Goal: Information Seeking & Learning: Learn about a topic

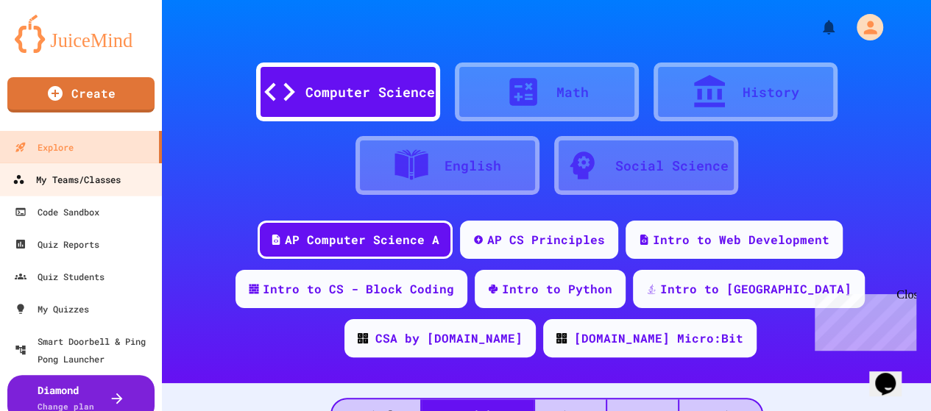
click at [80, 185] on div "My Teams/Classes" at bounding box center [67, 180] width 108 height 18
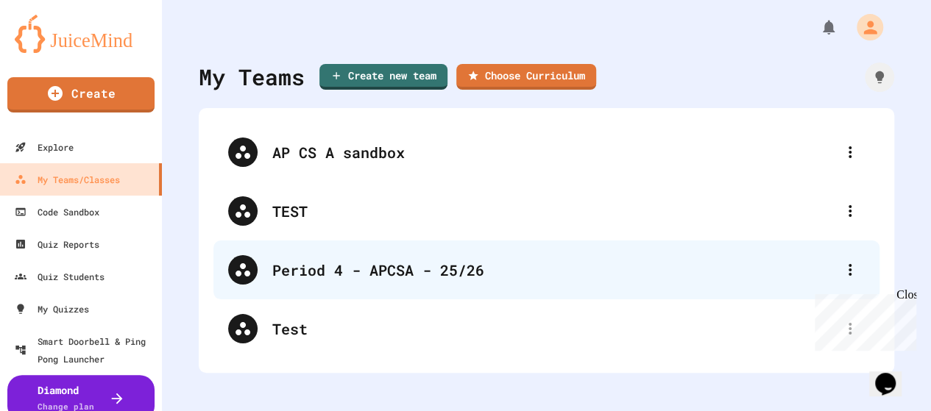
click at [348, 288] on div "Period 4 - APCSA - 25/26" at bounding box center [546, 270] width 666 height 59
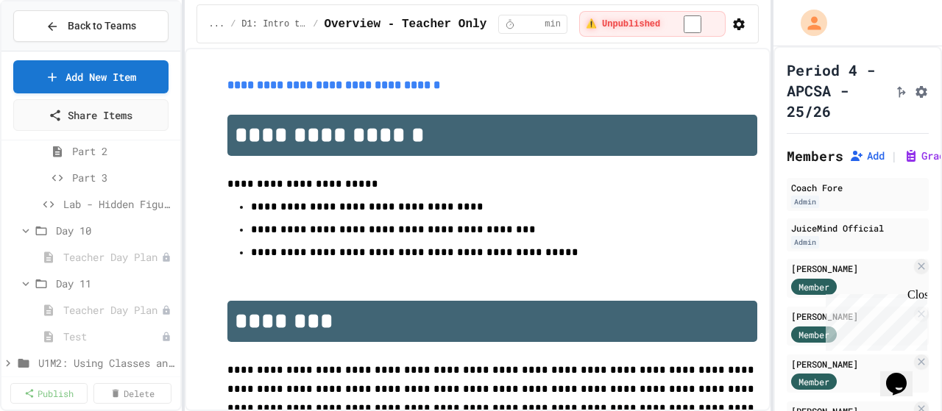
scroll to position [1104, 0]
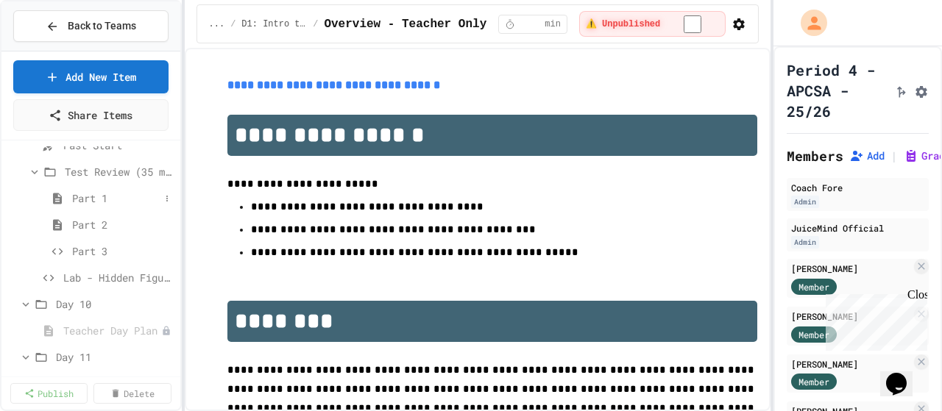
click at [94, 201] on span "Part 1" at bounding box center [116, 198] width 88 height 15
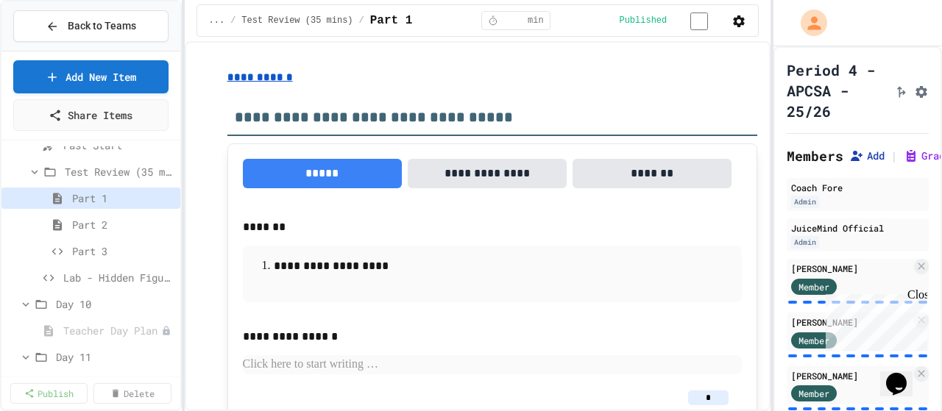
scroll to position [244, 0]
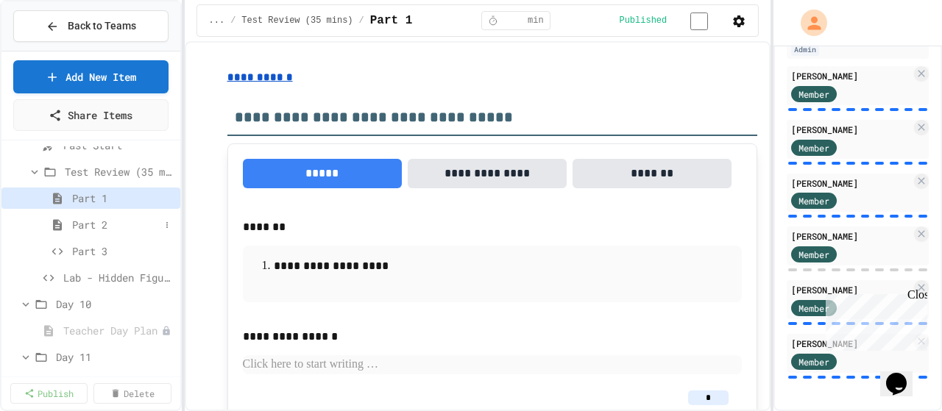
click at [99, 224] on span "Part 2" at bounding box center [116, 224] width 88 height 15
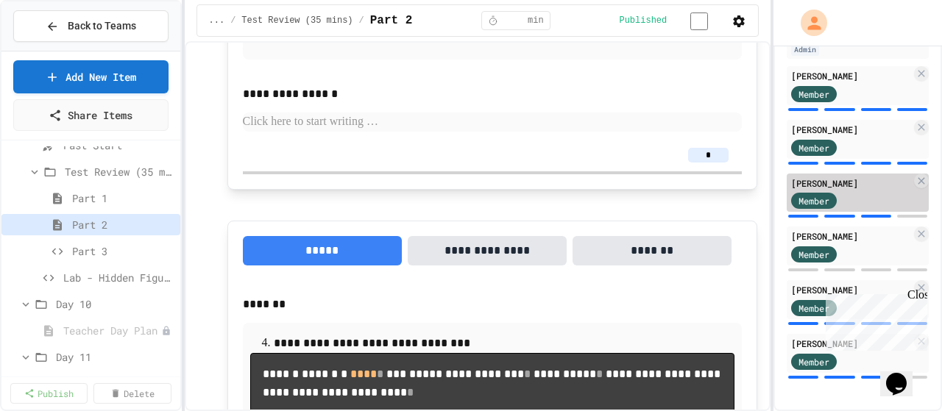
click at [861, 177] on div "[PERSON_NAME]" at bounding box center [851, 183] width 120 height 13
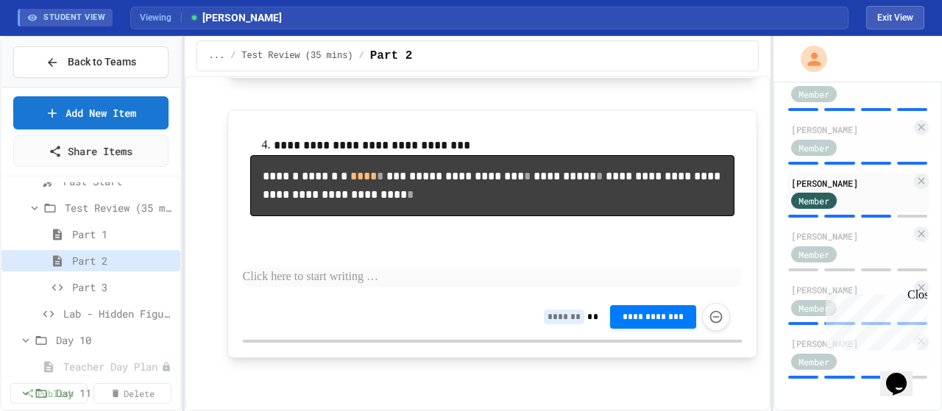
scroll to position [1083, 0]
click at [102, 286] on span "Part 3" at bounding box center [116, 287] width 88 height 15
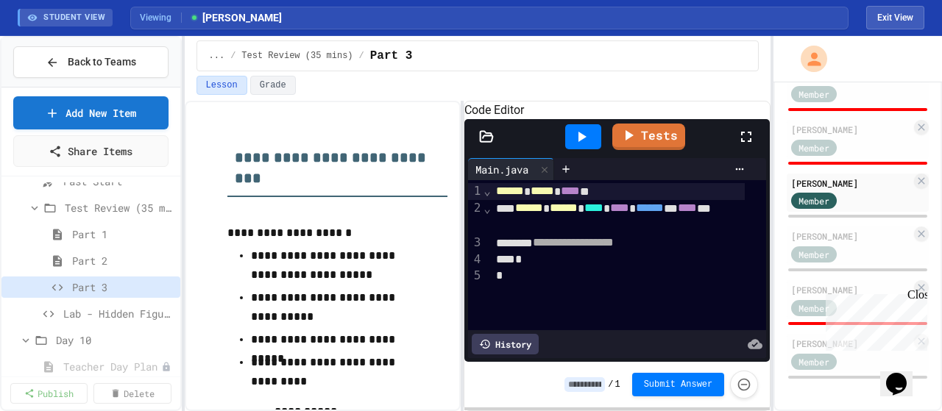
scroll to position [280, 0]
click at [94, 238] on span "Part 1" at bounding box center [116, 234] width 88 height 15
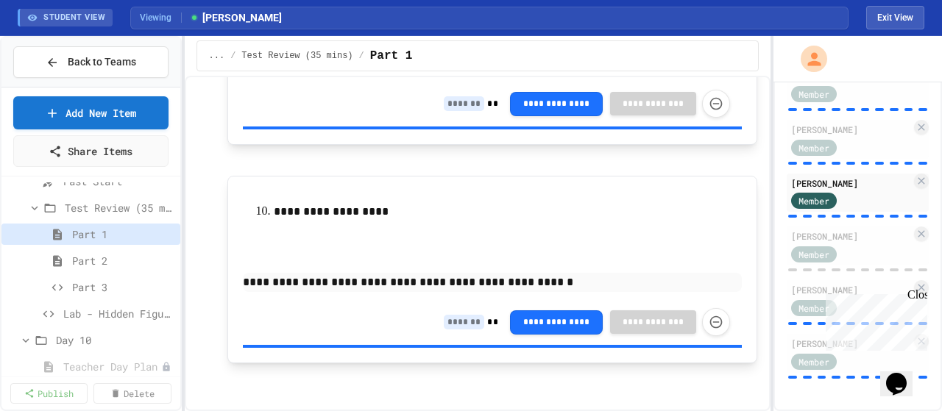
scroll to position [2006, 0]
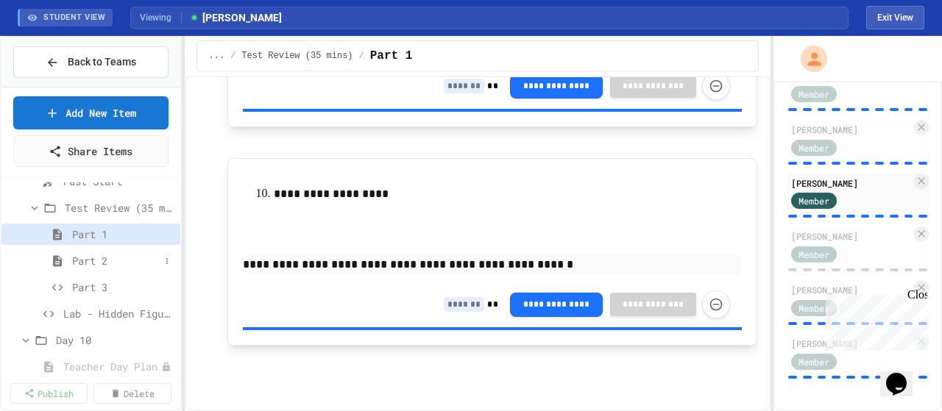
click at [111, 266] on span "Part 2" at bounding box center [116, 260] width 88 height 15
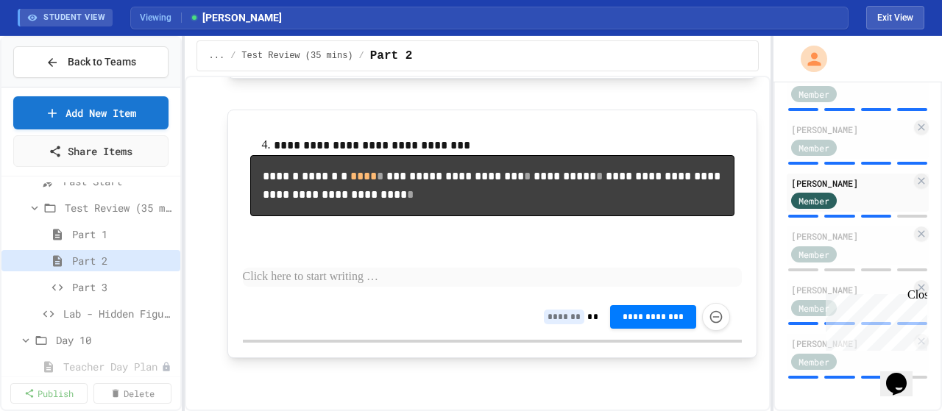
scroll to position [936, 0]
click at [90, 286] on span "Part 3" at bounding box center [116, 287] width 88 height 15
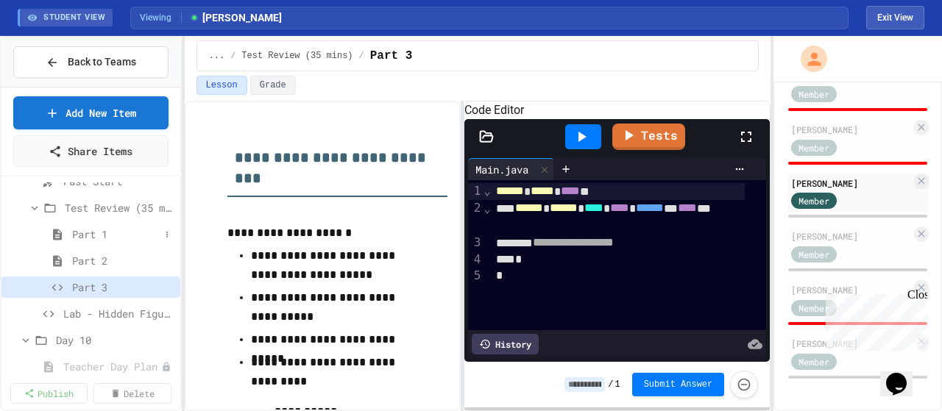
click at [98, 227] on span "Part 1" at bounding box center [116, 234] width 88 height 15
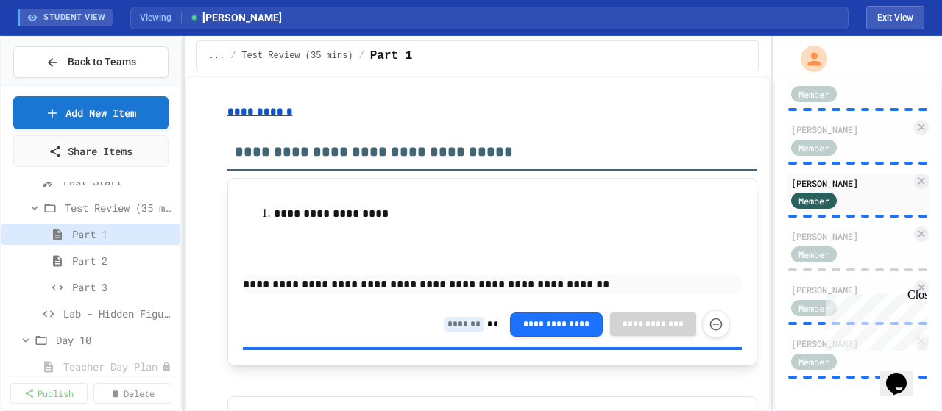
click at [918, 300] on div "Close" at bounding box center [916, 298] width 18 height 18
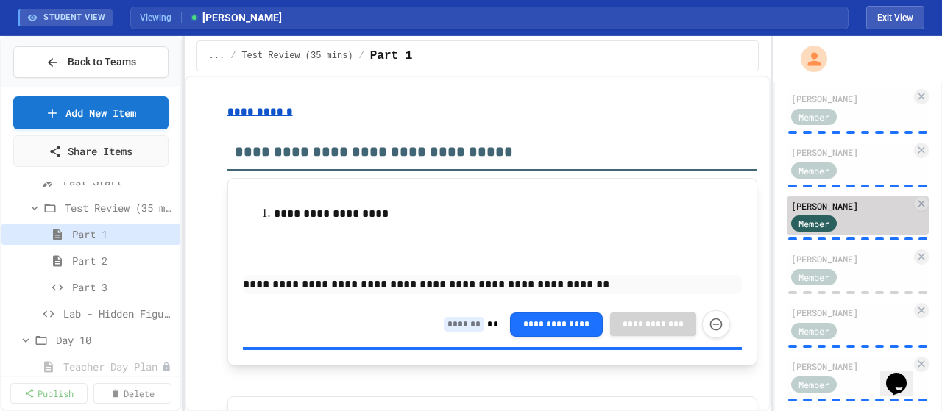
scroll to position [280, 0]
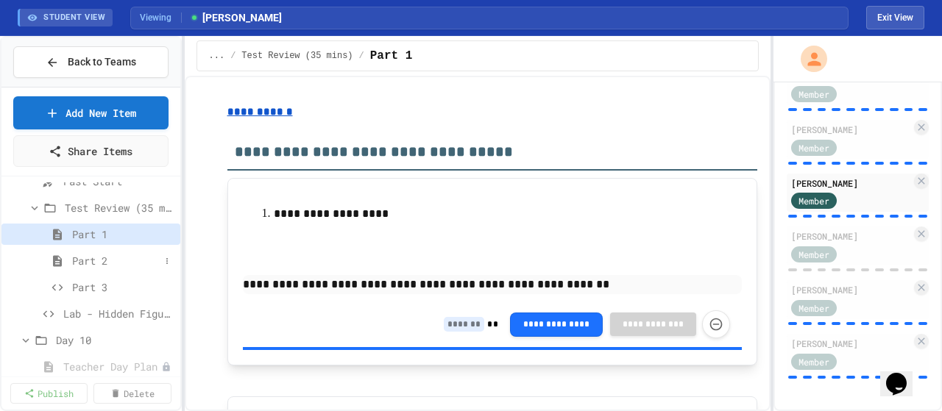
click at [71, 262] on div "Part 2" at bounding box center [90, 260] width 179 height 21
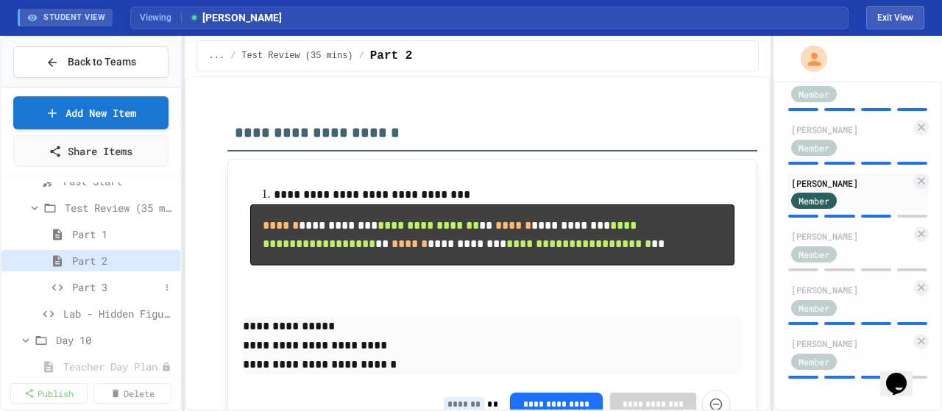
click at [96, 288] on span "Part 3" at bounding box center [116, 287] width 88 height 15
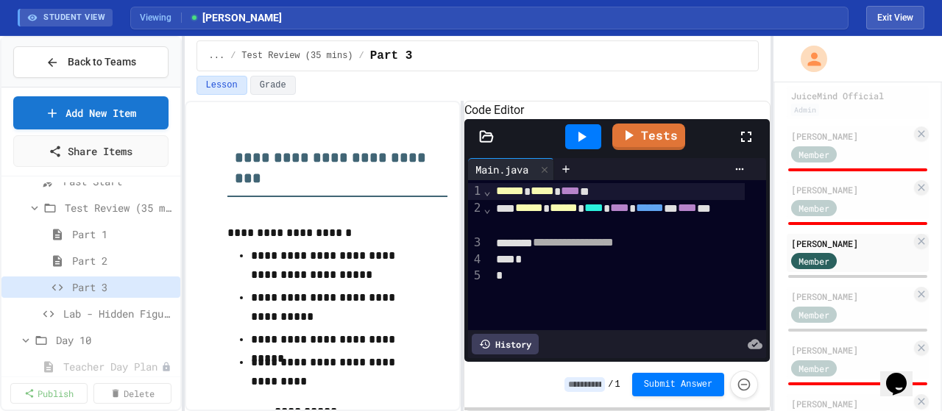
scroll to position [132, 0]
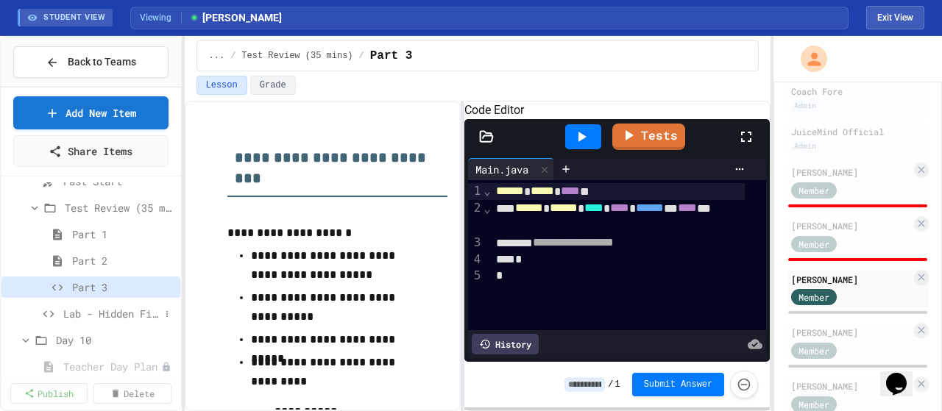
click at [102, 308] on span "Lab - Hidden Figures: Launch Weight Calculator" at bounding box center [111, 313] width 96 height 15
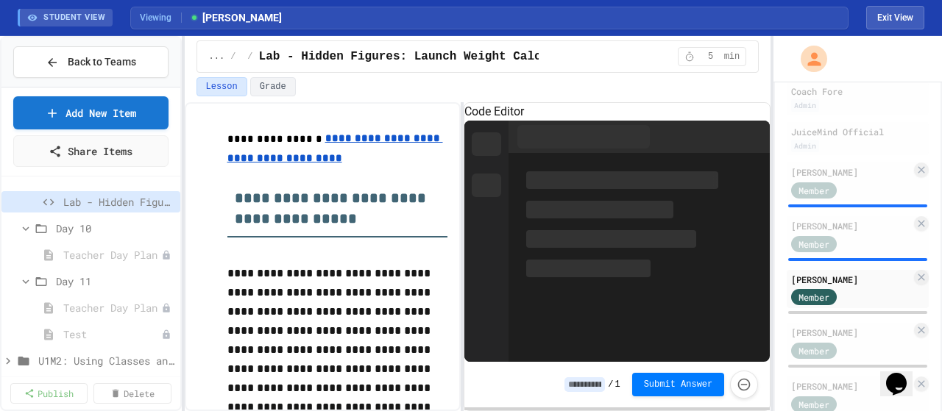
scroll to position [1251, 0]
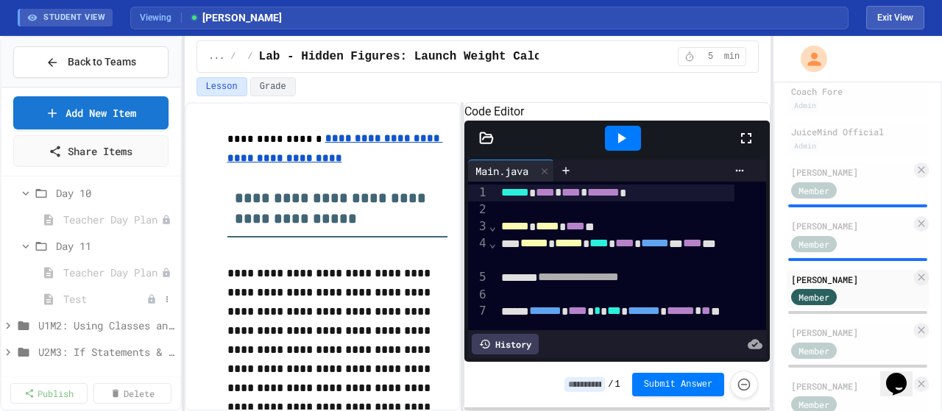
click at [84, 300] on span "Test" at bounding box center [104, 298] width 83 height 15
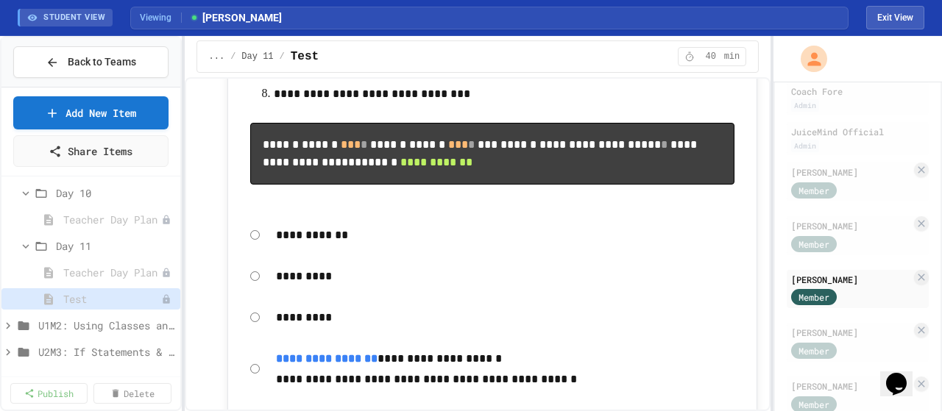
scroll to position [3238, 0]
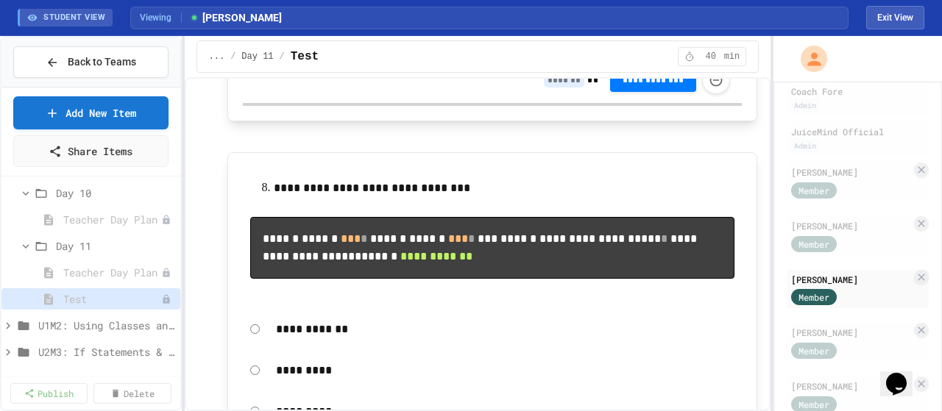
scroll to position [3165, 0]
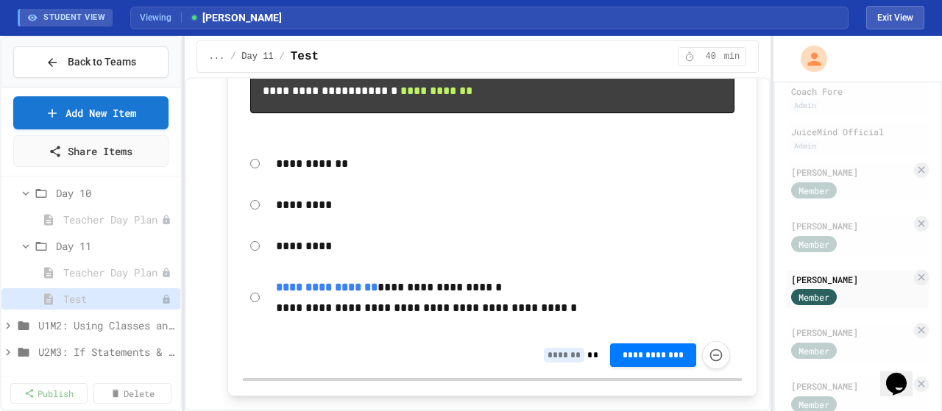
scroll to position [3385, 0]
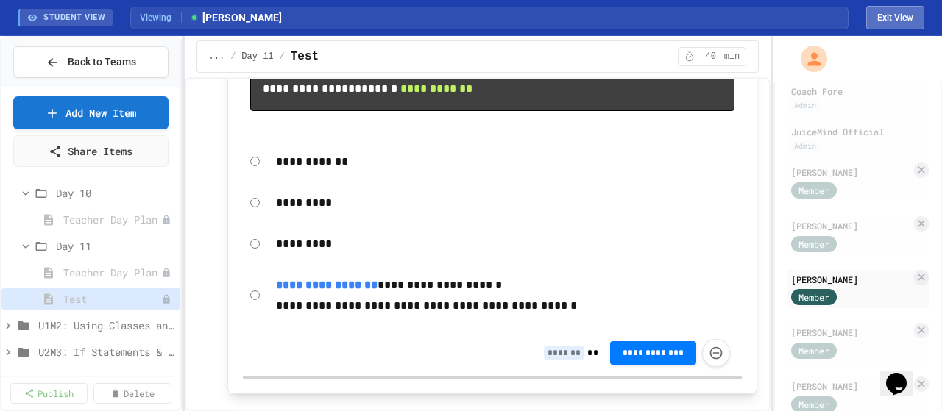
click at [886, 13] on button "Exit View" at bounding box center [895, 18] width 58 height 24
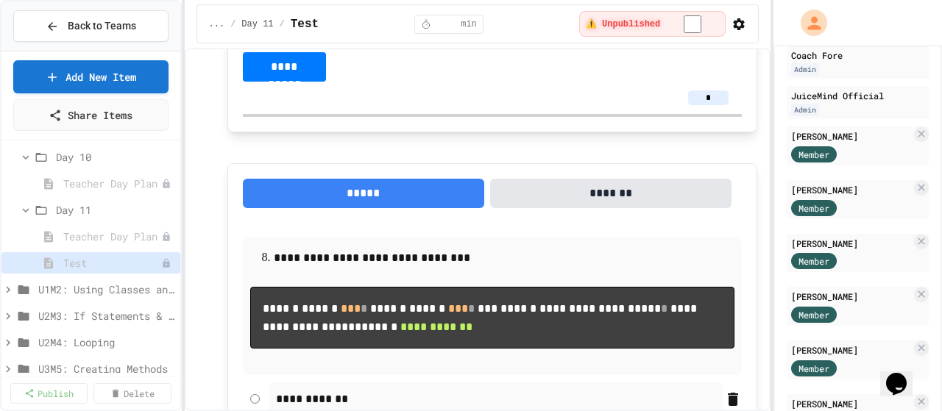
scroll to position [3712, 0]
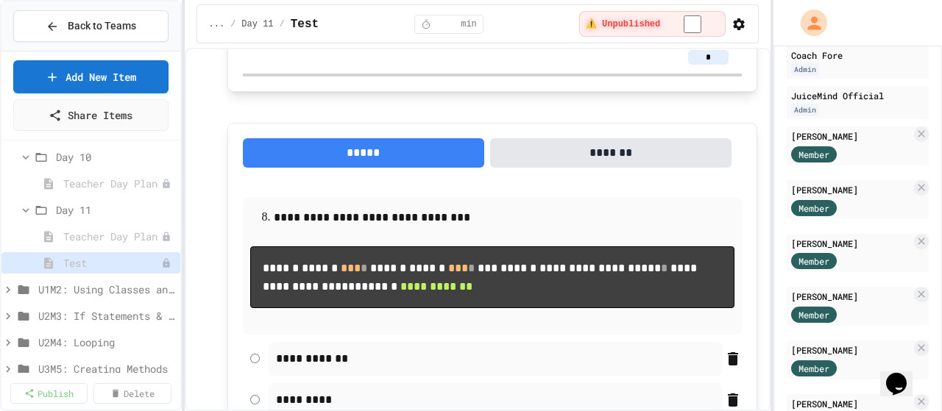
scroll to position [3786, 0]
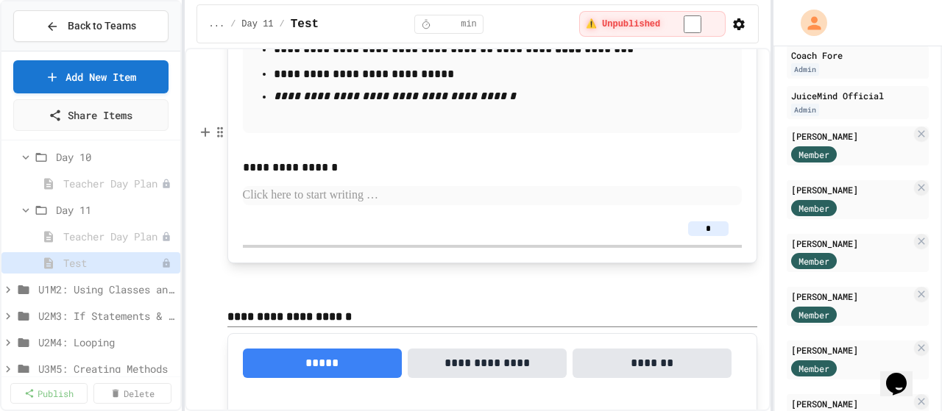
scroll to position [13574, 0]
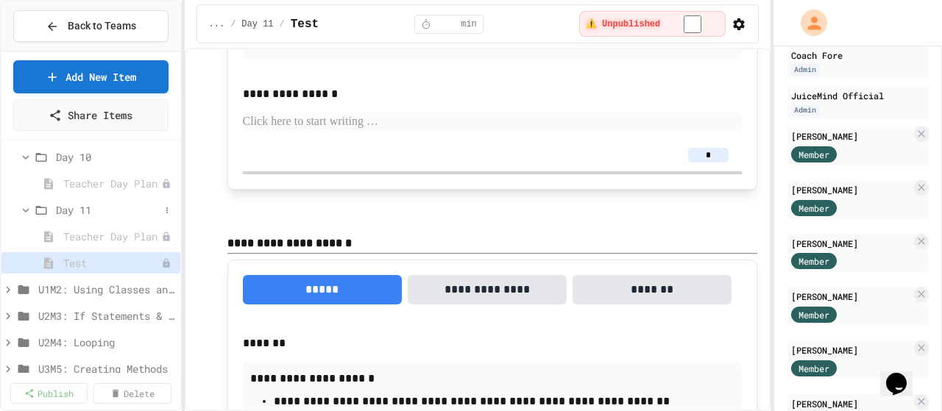
click at [24, 214] on icon at bounding box center [25, 210] width 13 height 13
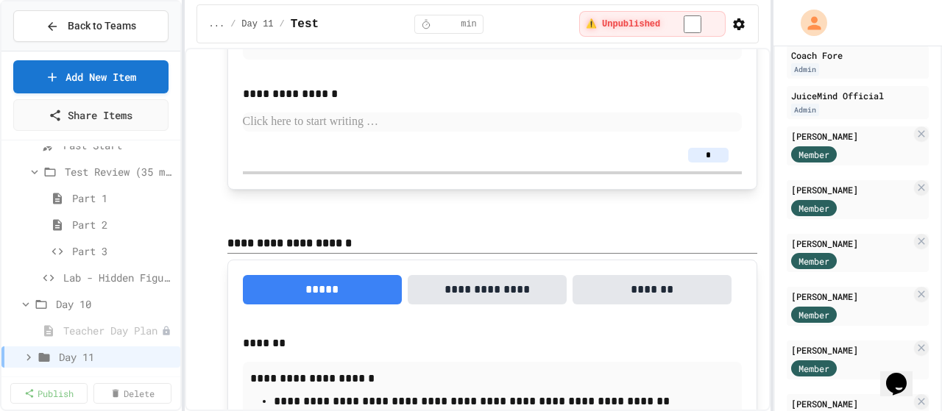
scroll to position [1104, 0]
click at [90, 202] on span "Part 1" at bounding box center [116, 198] width 88 height 15
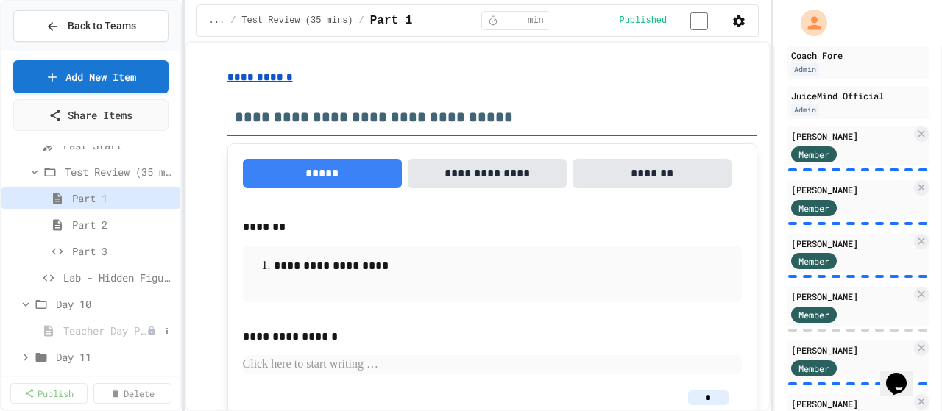
click at [72, 333] on span "Teacher Day Plan" at bounding box center [104, 330] width 83 height 15
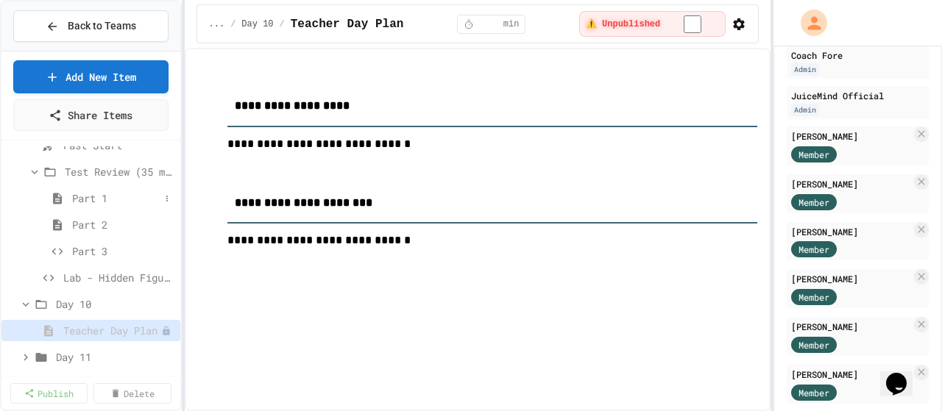
click at [77, 188] on div "Part 1" at bounding box center [90, 198] width 179 height 21
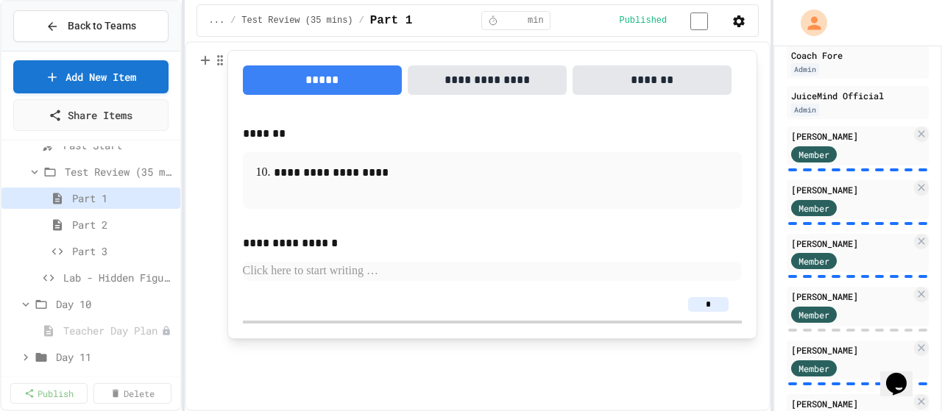
scroll to position [2976, 0]
click at [76, 232] on div "Part 2" at bounding box center [90, 224] width 179 height 21
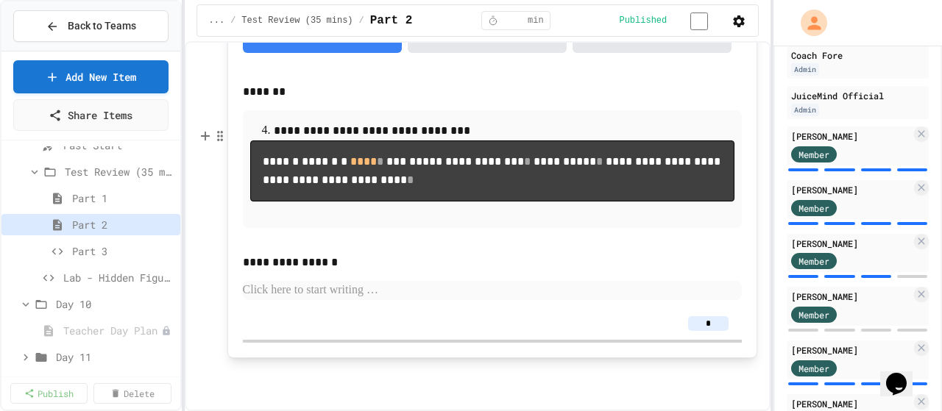
scroll to position [1403, 0]
click at [107, 247] on span "Part 3" at bounding box center [116, 251] width 88 height 15
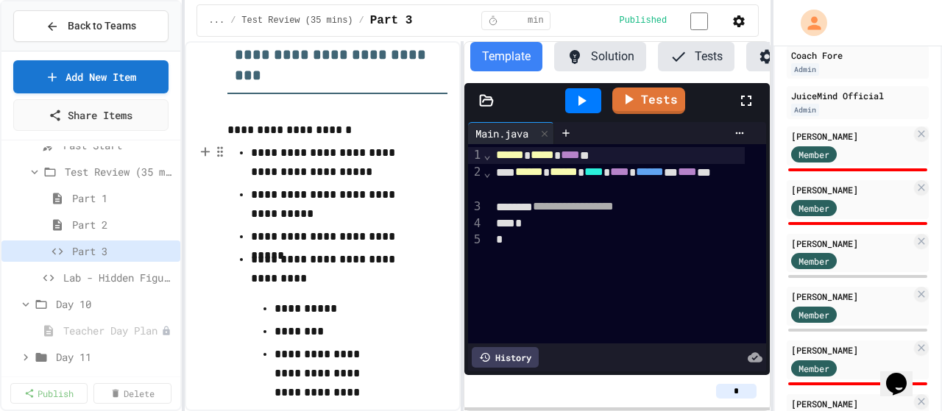
scroll to position [74, 0]
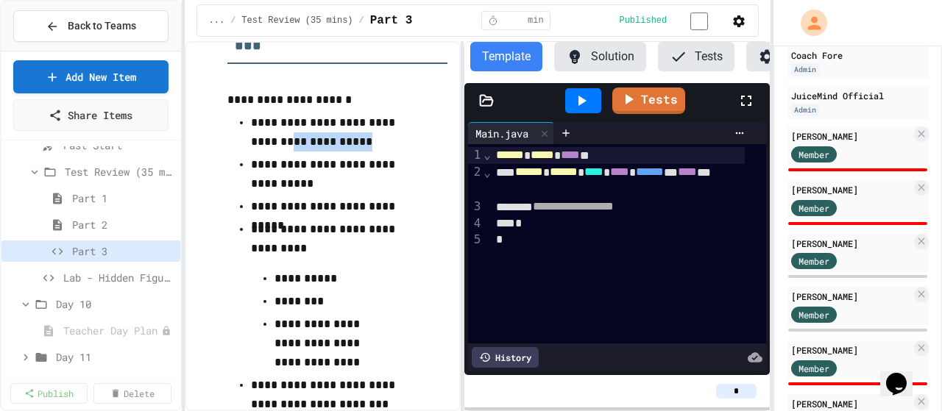
drag, startPoint x: 353, startPoint y: 146, endPoint x: 283, endPoint y: 145, distance: 70.7
click at [283, 145] on p "**********" at bounding box center [332, 132] width 162 height 38
drag, startPoint x: 302, startPoint y: 188, endPoint x: 246, endPoint y: 188, distance: 55.9
click at [246, 188] on ul "**********" at bounding box center [337, 262] width 221 height 303
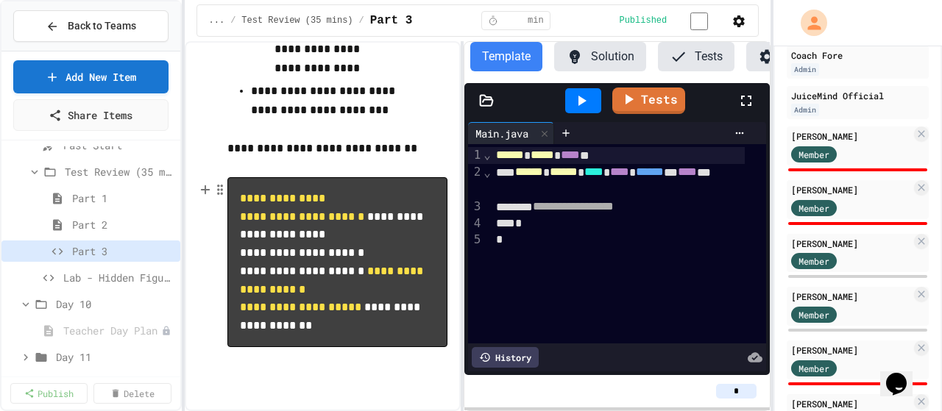
scroll to position [294, 0]
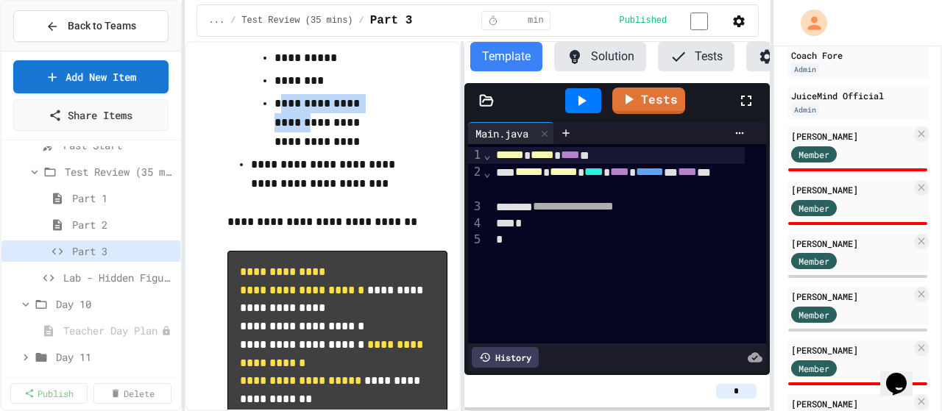
drag, startPoint x: 283, startPoint y: 109, endPoint x: 304, endPoint y: 127, distance: 27.1
click at [304, 127] on p "**********" at bounding box center [332, 122] width 115 height 57
drag, startPoint x: 323, startPoint y: 127, endPoint x: 364, endPoint y: 135, distance: 41.1
click at [364, 135] on p "**********" at bounding box center [332, 122] width 115 height 57
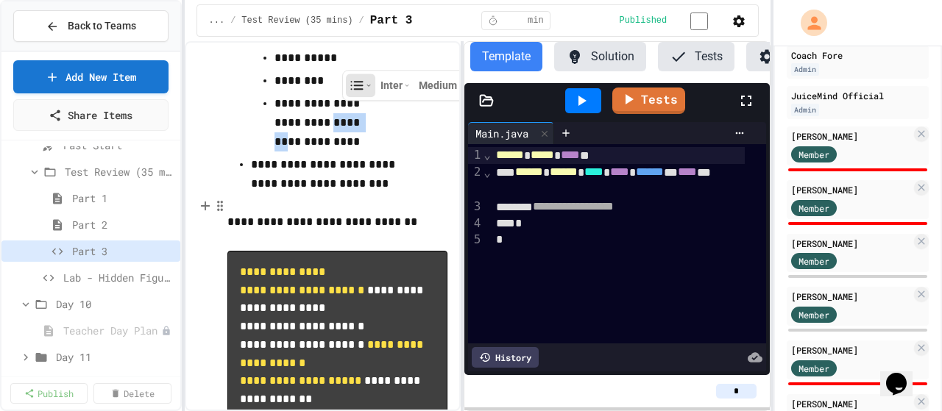
scroll to position [368, 0]
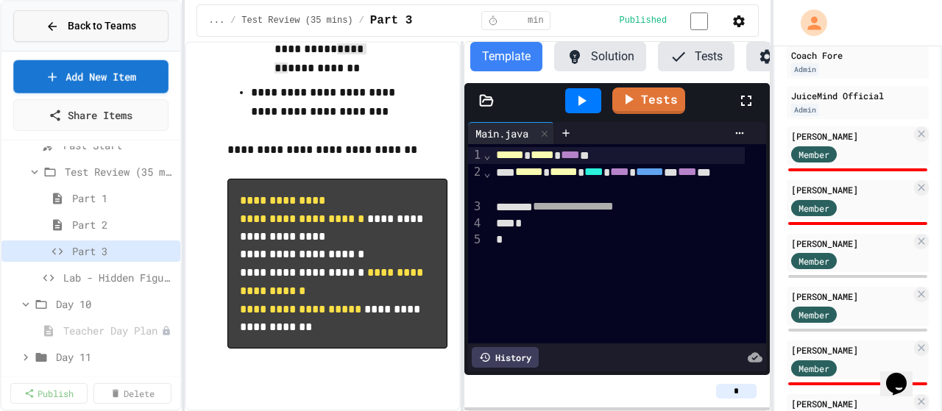
click at [66, 30] on div "Back to Teams" at bounding box center [91, 25] width 91 height 15
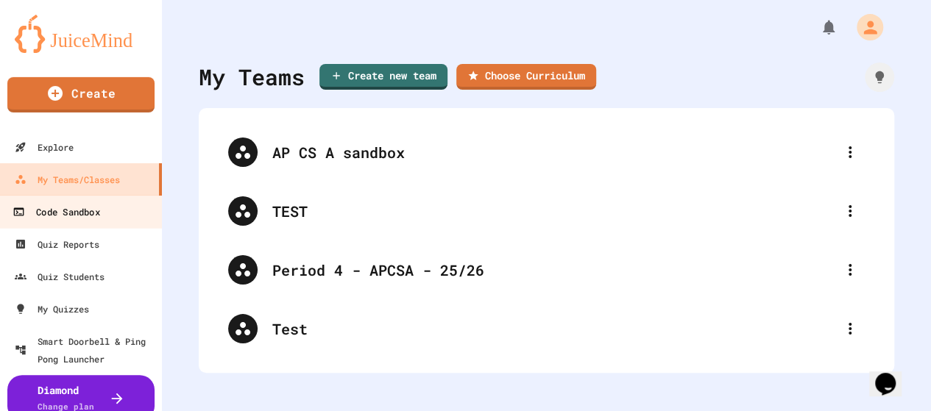
click at [46, 224] on link "Code Sandbox" at bounding box center [81, 211] width 167 height 33
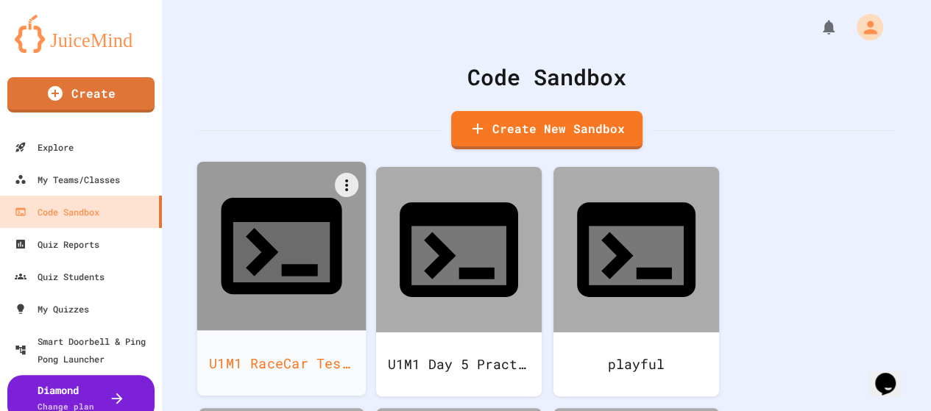
click at [289, 253] on div at bounding box center [281, 246] width 169 height 169
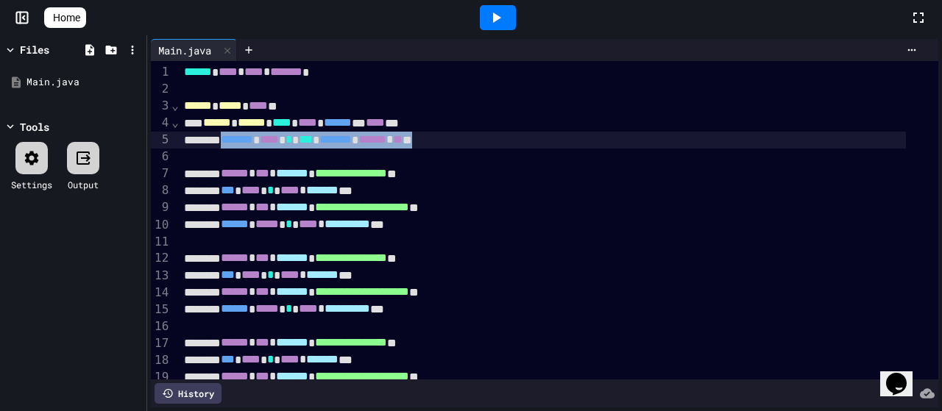
drag, startPoint x: 484, startPoint y: 141, endPoint x: 233, endPoint y: 133, distance: 251.1
click at [233, 133] on div "******* **** * *** ******* * ****** * ** **" at bounding box center [543, 140] width 727 height 17
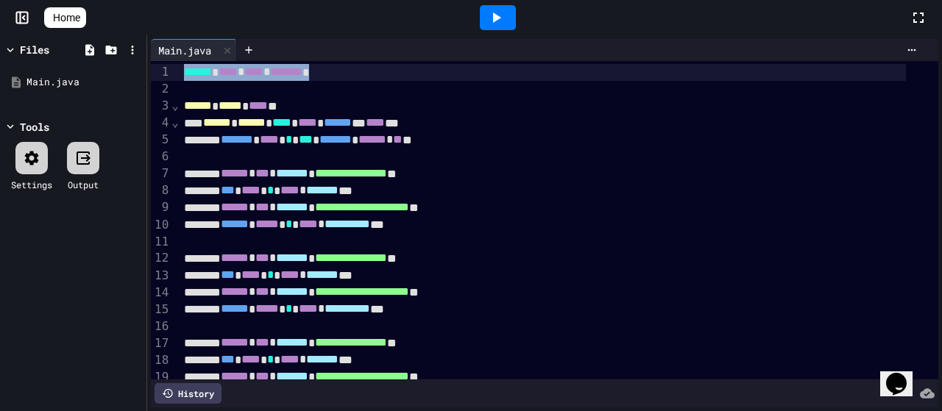
drag, startPoint x: 325, startPoint y: 74, endPoint x: 156, endPoint y: 68, distance: 169.4
click at [156, 68] on div "**********" at bounding box center [544, 220] width 787 height 319
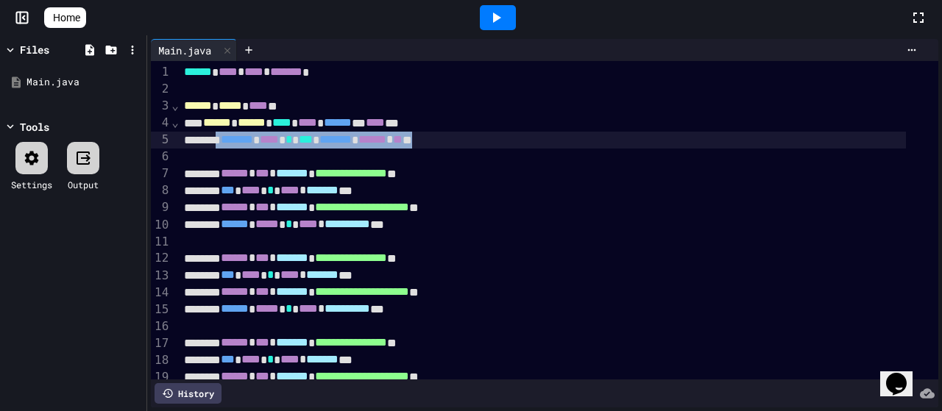
drag, startPoint x: 230, startPoint y: 141, endPoint x: 505, endPoint y: 145, distance: 275.3
click at [501, 142] on div "******* **** * *** ******* * ****** * ** **" at bounding box center [543, 140] width 727 height 17
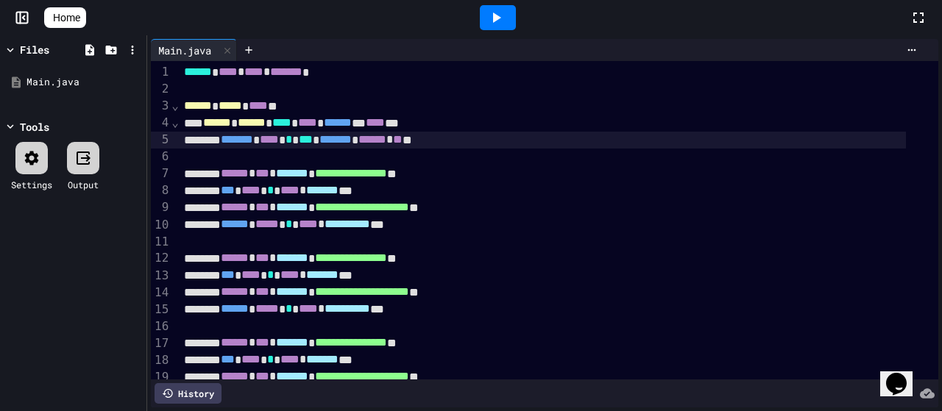
click at [505, 145] on div "******* **** * *** ******* * ****** * ** **" at bounding box center [543, 140] width 727 height 17
click at [287, 156] on div at bounding box center [559, 157] width 759 height 16
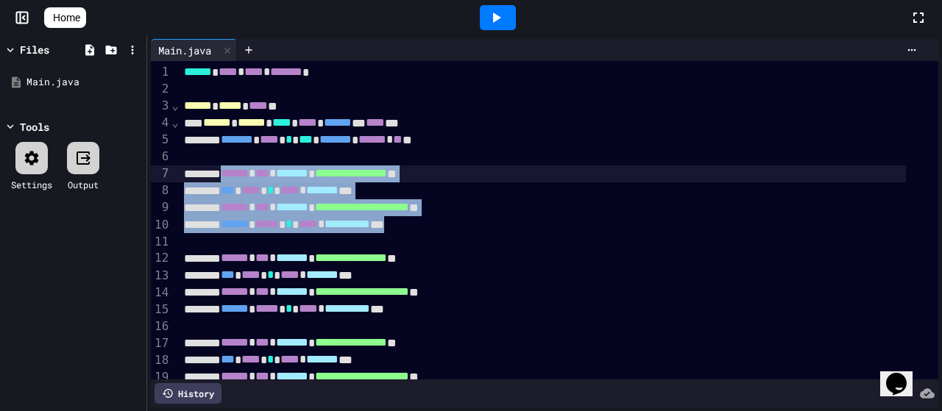
drag, startPoint x: 450, startPoint y: 227, endPoint x: 234, endPoint y: 179, distance: 221.8
click at [234, 179] on div "**********" at bounding box center [559, 390] width 759 height 659
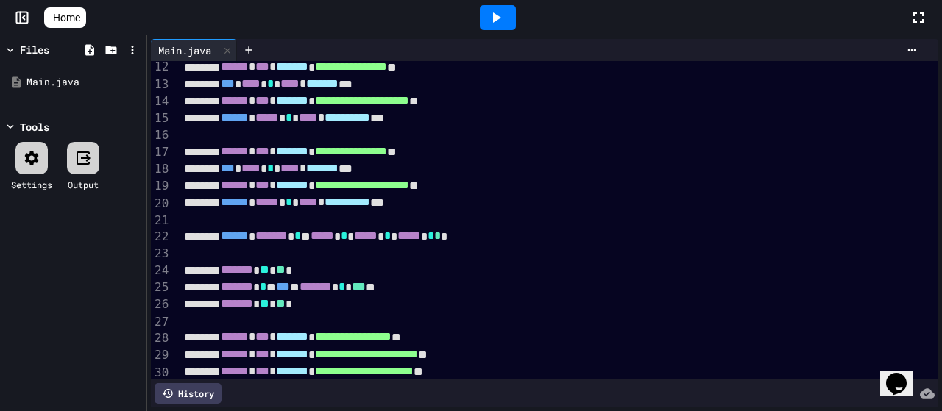
scroll to position [221, 0]
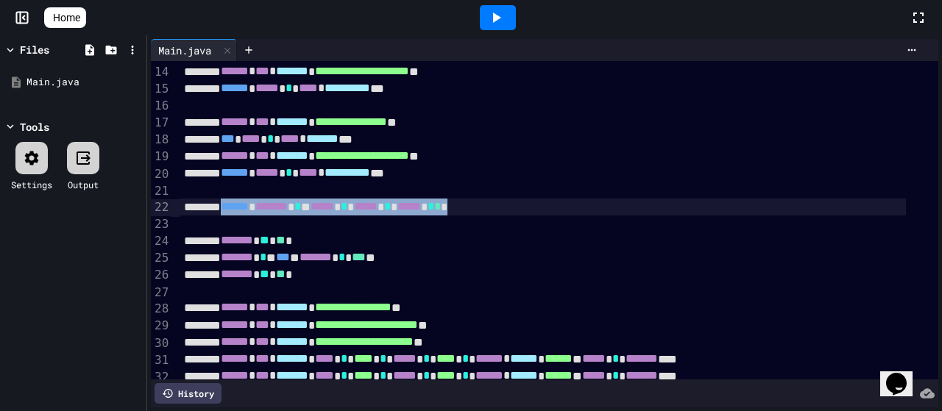
drag, startPoint x: 493, startPoint y: 207, endPoint x: 237, endPoint y: 207, distance: 256.1
click at [237, 207] on div "****** ******* * * ***** * ***** * ***** * * * *" at bounding box center [543, 207] width 727 height 17
click at [447, 246] on div "******* ** ** *" at bounding box center [543, 241] width 727 height 17
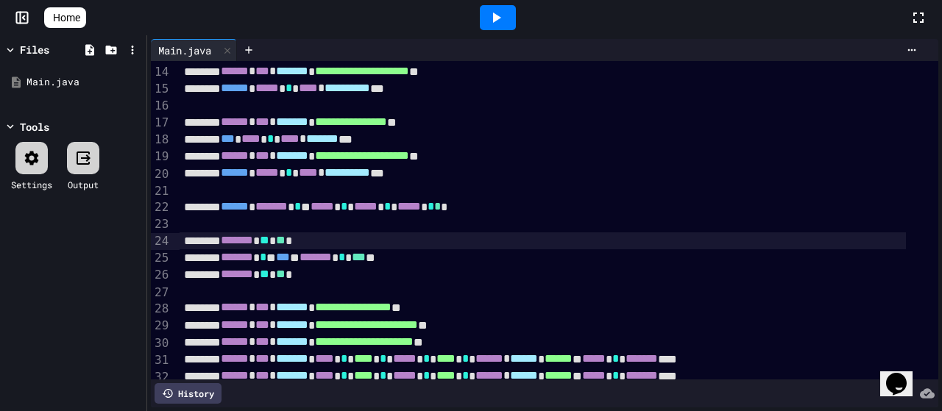
click at [509, 207] on div "****** ******* * * ***** * ***** * ***** * * * *" at bounding box center [543, 207] width 727 height 17
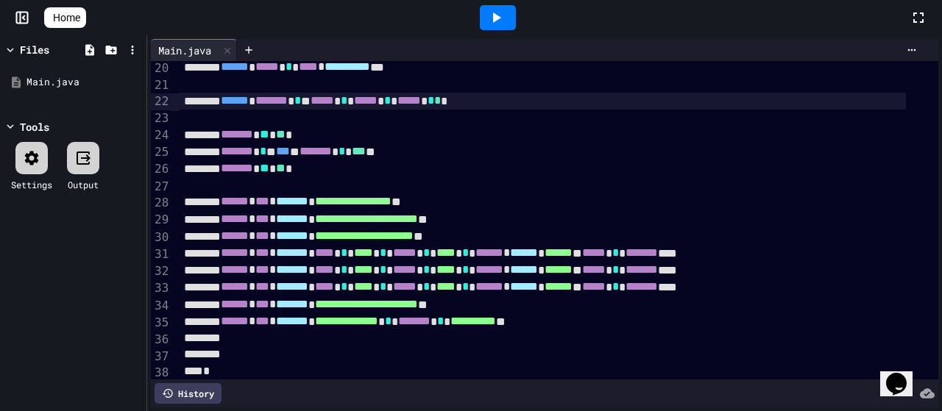
scroll to position [294, 0]
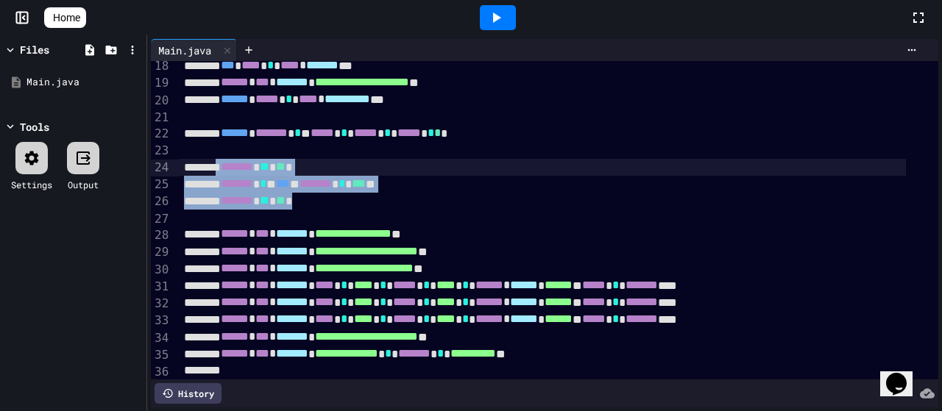
drag, startPoint x: 331, startPoint y: 205, endPoint x: 228, endPoint y: 169, distance: 108.9
click at [228, 169] on div "**********" at bounding box center [559, 99] width 759 height 665
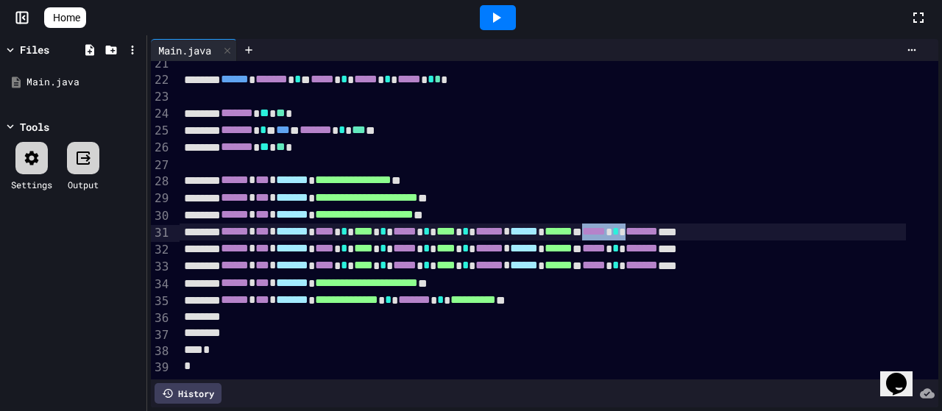
scroll to position [369, 0]
drag, startPoint x: 688, startPoint y: 211, endPoint x: 774, endPoint y: 210, distance: 85.4
click at [774, 224] on div "****** * *** * ******* * **** * **** * ***** * **** * ****** * ****** * ****** …" at bounding box center [543, 232] width 727 height 17
click at [721, 275] on div "**********" at bounding box center [543, 283] width 727 height 17
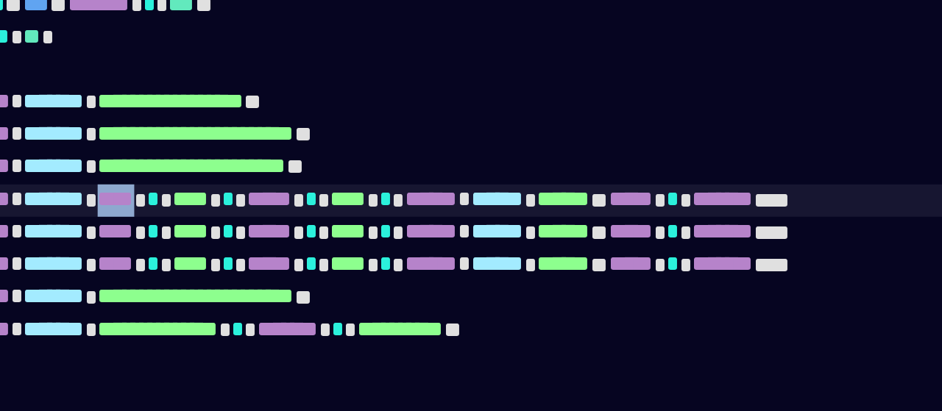
drag, startPoint x: 365, startPoint y: 215, endPoint x: 384, endPoint y: 215, distance: 19.1
click at [384, 224] on div "****** * *** * ******* * **** * **** * ***** * **** * ****** * ****** * ****** …" at bounding box center [543, 232] width 727 height 17
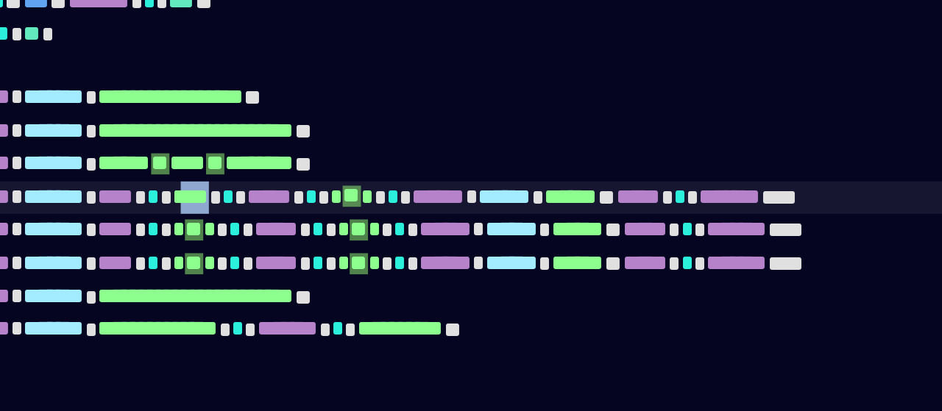
drag, startPoint x: 411, startPoint y: 212, endPoint x: 427, endPoint y: 214, distance: 16.3
click at [373, 225] on span "****" at bounding box center [363, 230] width 19 height 11
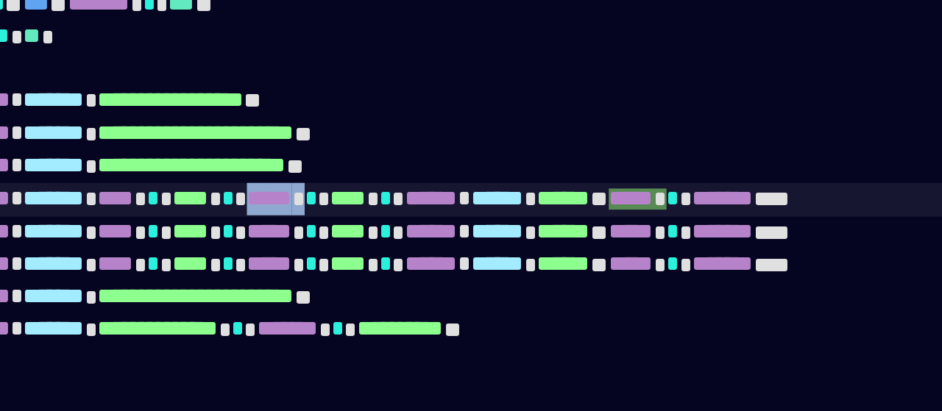
drag, startPoint x: 450, startPoint y: 212, endPoint x: 505, endPoint y: 213, distance: 55.2
click at [488, 224] on div "****** * *** * ******* * **** * **** * ***** * **** * ****** * ****** * ****** …" at bounding box center [543, 233] width 727 height 18
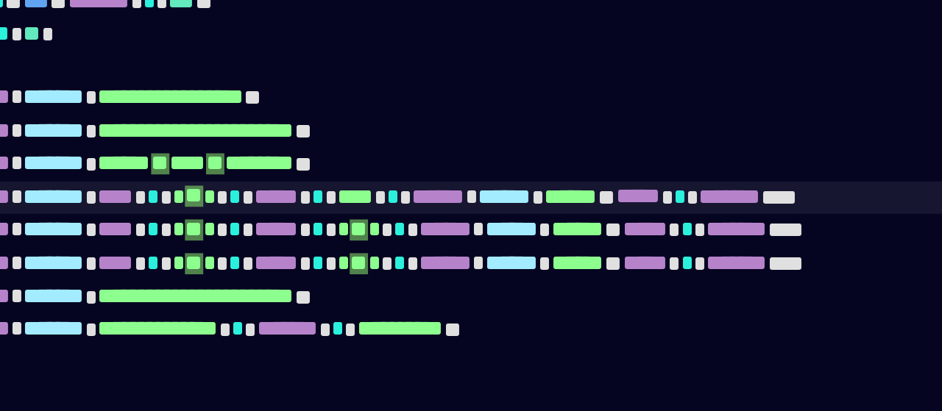
scroll to position [371, 0]
drag, startPoint x: 506, startPoint y: 212, endPoint x: 528, endPoint y: 214, distance: 22.2
click at [528, 223] on div "****** * *** * ******* * **** * * ** * * ***** * **** * ****** * ****** * *****…" at bounding box center [543, 232] width 727 height 18
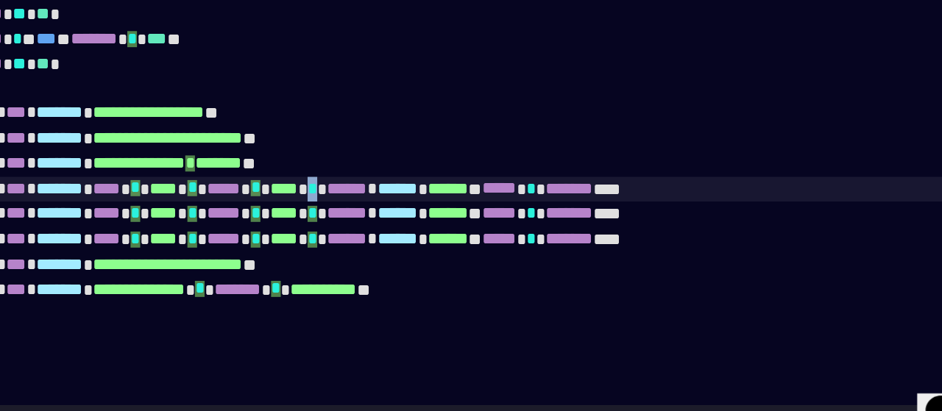
drag, startPoint x: 531, startPoint y: 213, endPoint x: 539, endPoint y: 213, distance: 8.1
click at [539, 223] on div "****** * *** * ******* * **** * **** * ***** * **** * ****** * ****** * ****** …" at bounding box center [543, 232] width 727 height 18
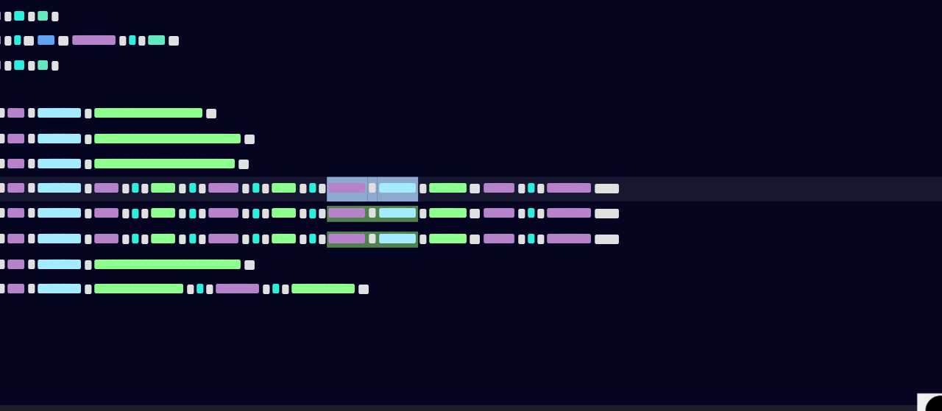
drag, startPoint x: 547, startPoint y: 211, endPoint x: 629, endPoint y: 212, distance: 81.7
click at [629, 223] on div "****** * *** * ******* * **** * **** * ***** * **** * ****** * ****** * ****** …" at bounding box center [543, 231] width 727 height 17
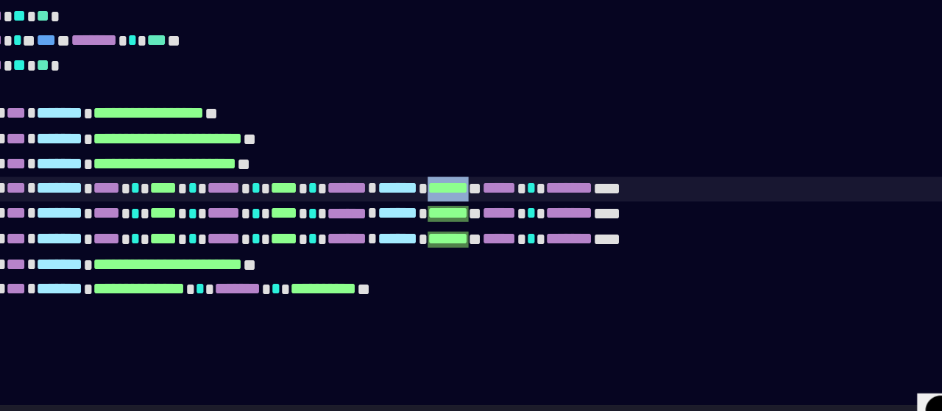
drag, startPoint x: 635, startPoint y: 210, endPoint x: 672, endPoint y: 210, distance: 36.8
click at [573, 225] on span "******" at bounding box center [559, 230] width 28 height 11
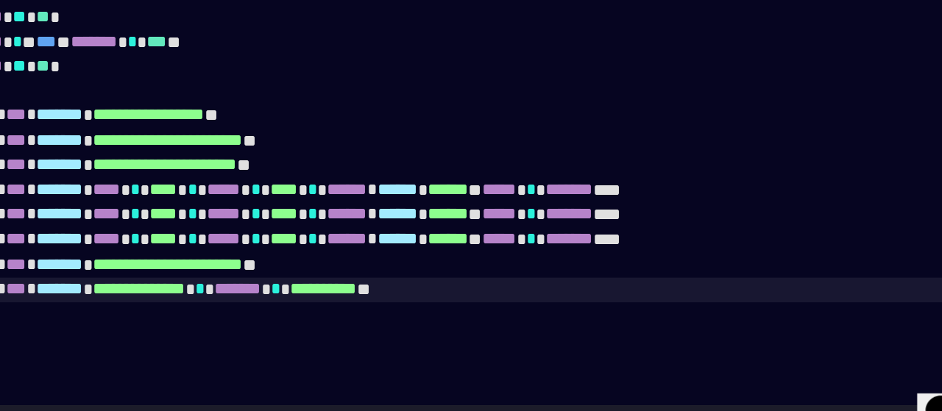
click at [693, 292] on div "**********" at bounding box center [543, 300] width 727 height 17
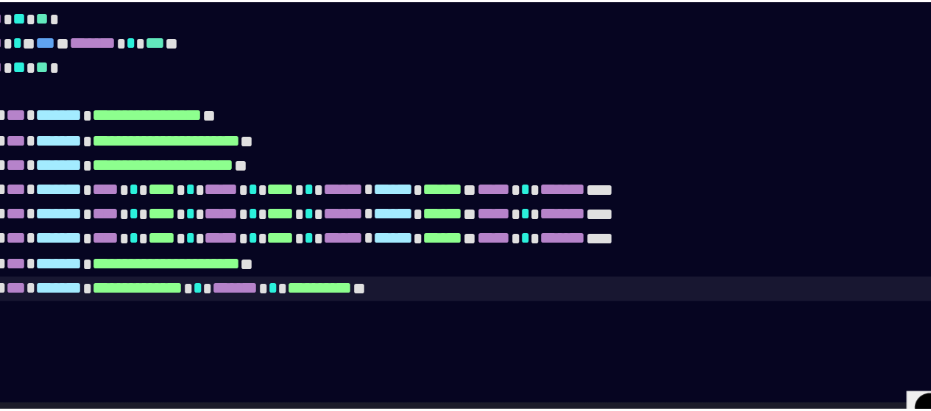
scroll to position [369, 0]
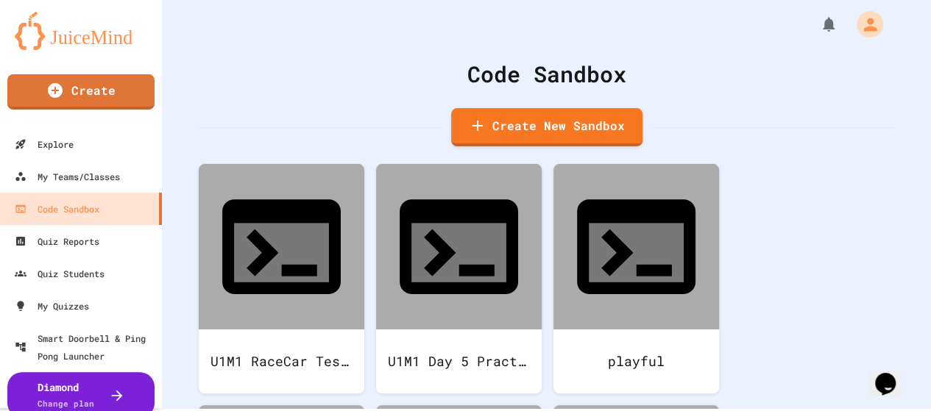
scroll to position [3, 0]
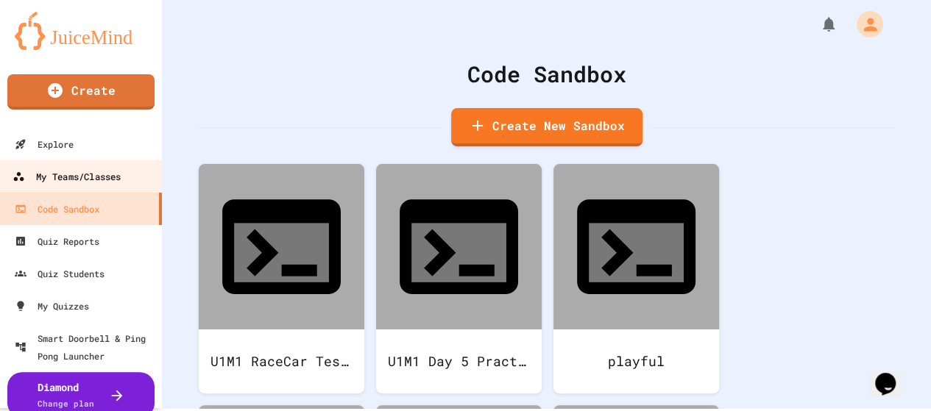
click at [29, 177] on div "My Teams/Classes" at bounding box center [67, 177] width 108 height 18
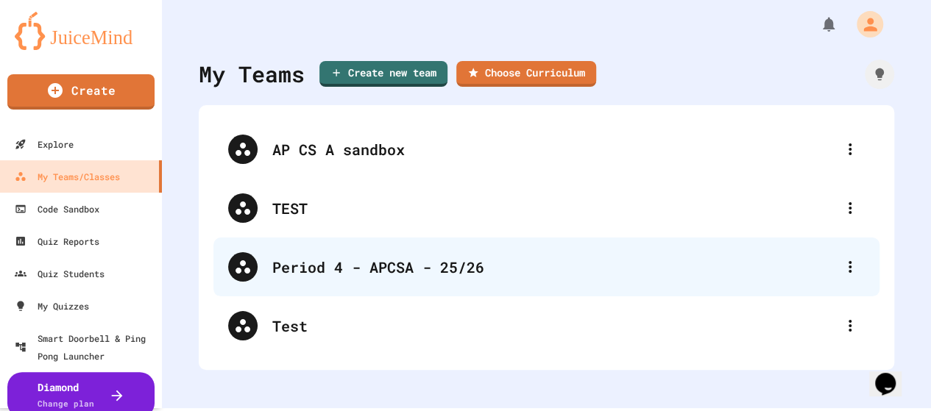
click at [312, 272] on div "Period 4 - APCSA - 25/26" at bounding box center [553, 267] width 563 height 22
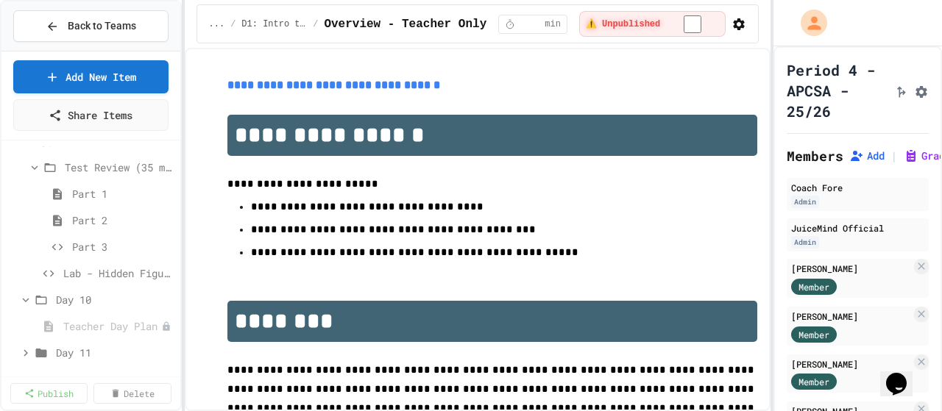
scroll to position [1178, 0]
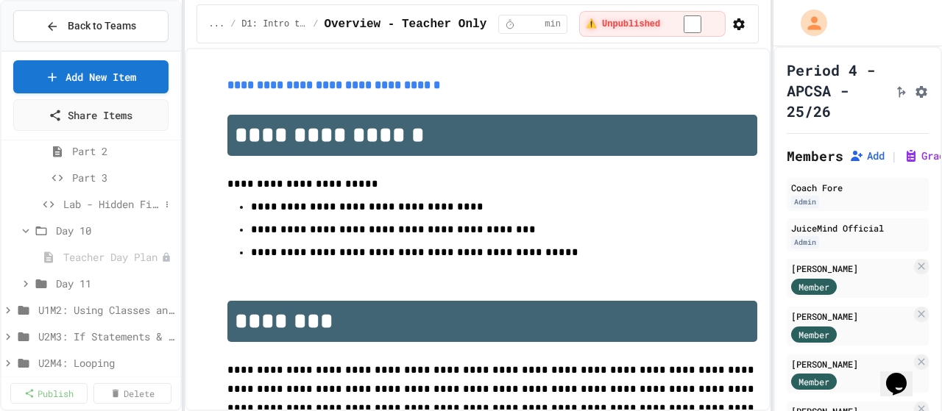
click at [113, 200] on span "Lab - Hidden Figures: Launch Weight Calculator" at bounding box center [111, 204] width 96 height 15
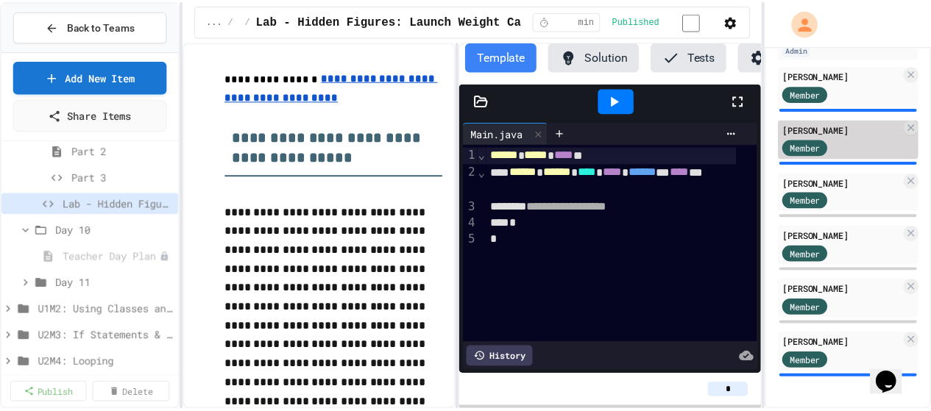
scroll to position [244, 0]
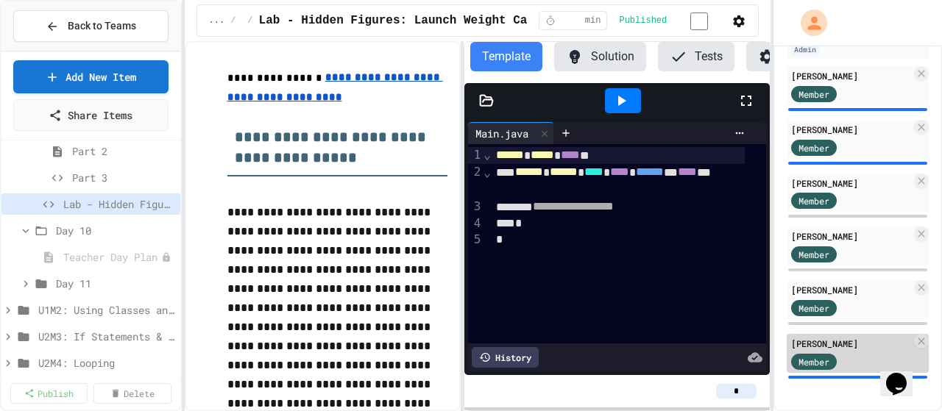
click at [841, 337] on div "[PERSON_NAME]" at bounding box center [851, 343] width 120 height 13
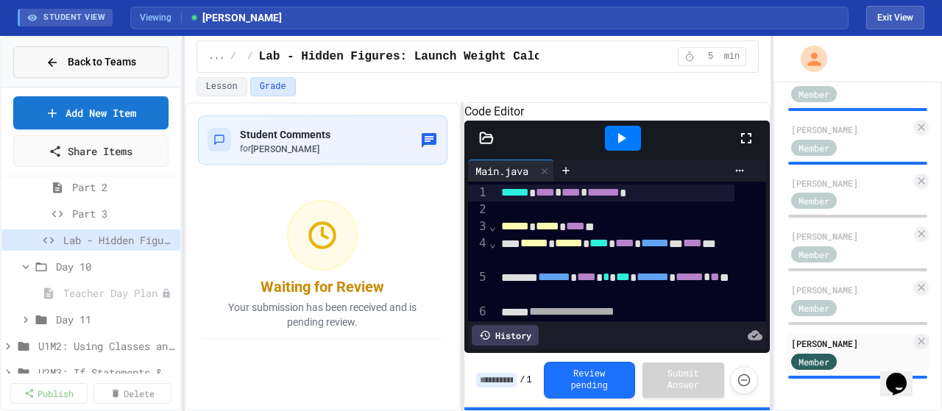
click at [120, 63] on span "Back to Teams" at bounding box center [102, 61] width 68 height 15
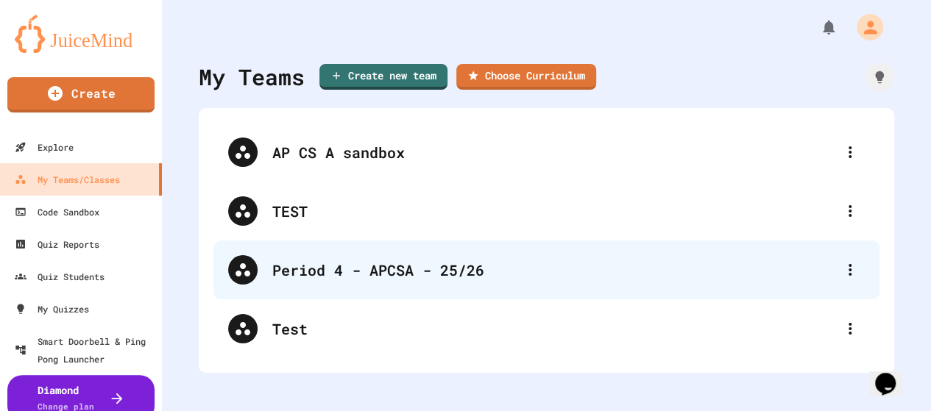
click at [319, 276] on div "Period 4 - APCSA - 25/26" at bounding box center [553, 270] width 563 height 22
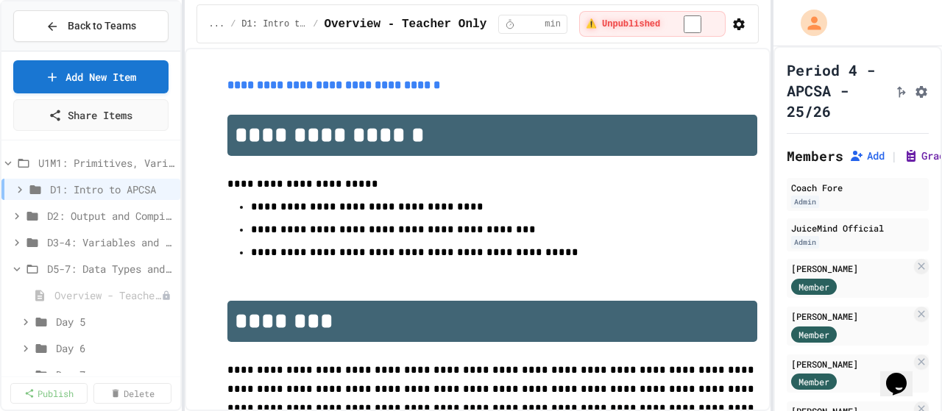
click at [909, 163] on icon at bounding box center [911, 156] width 15 height 15
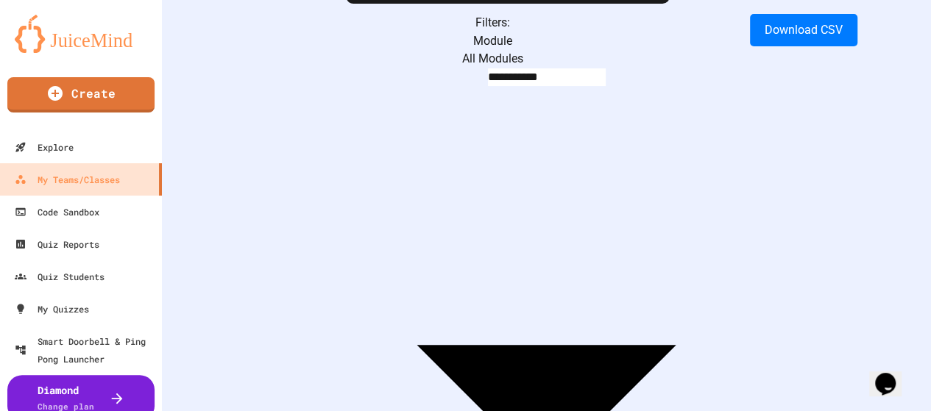
scroll to position [74, 0]
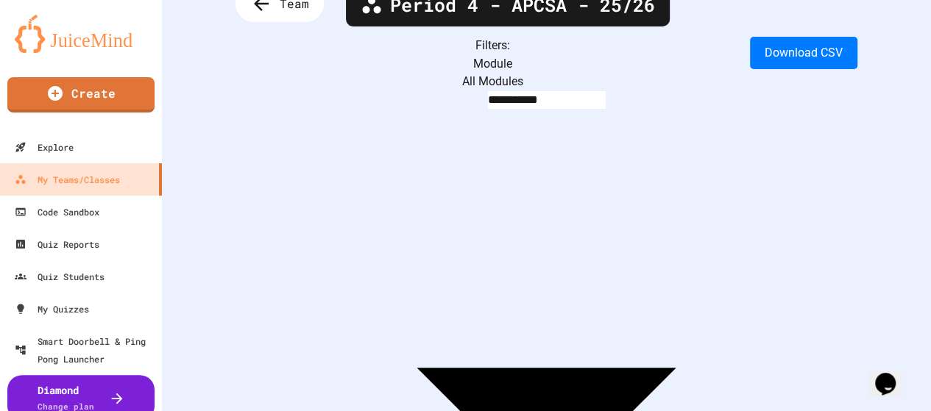
click at [420, 73] on body "**********" at bounding box center [465, 205] width 931 height 411
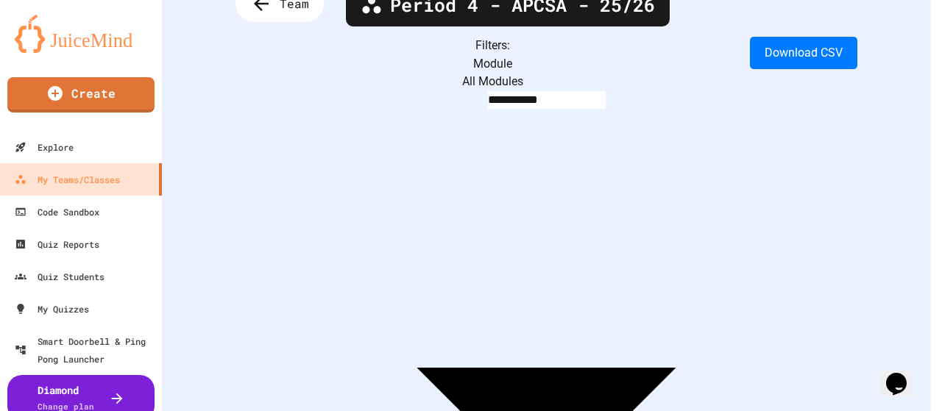
type input "**********"
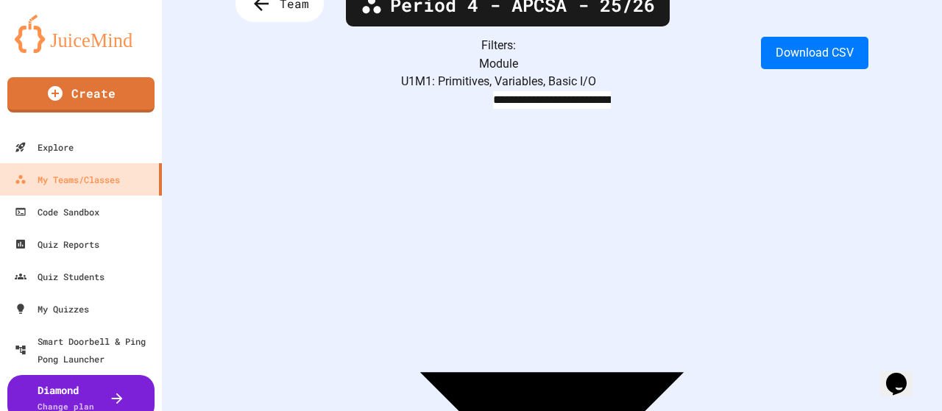
click at [614, 72] on body "**********" at bounding box center [471, 205] width 942 height 411
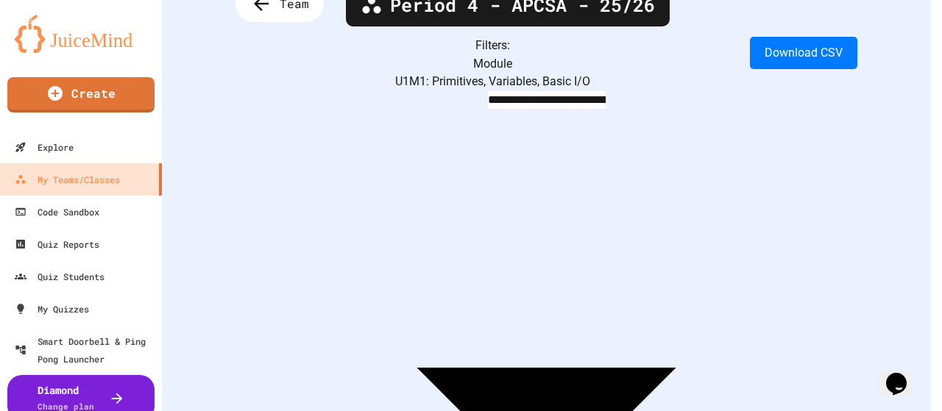
click at [687, 411] on div at bounding box center [465, 413] width 931 height 0
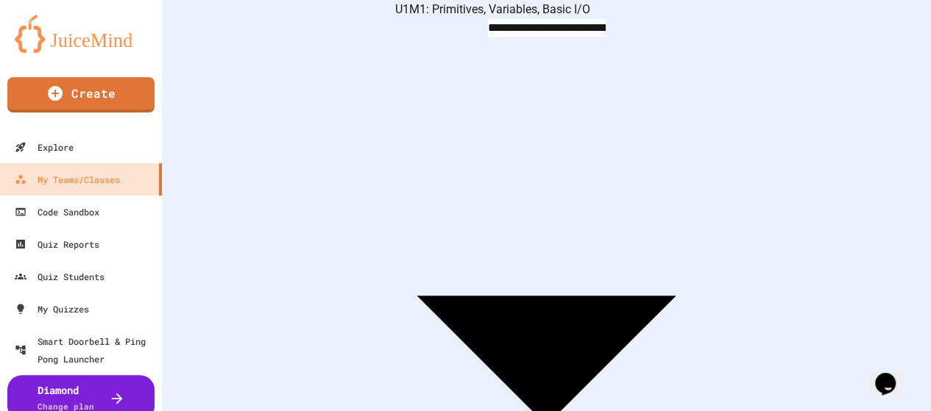
scroll to position [258, 0]
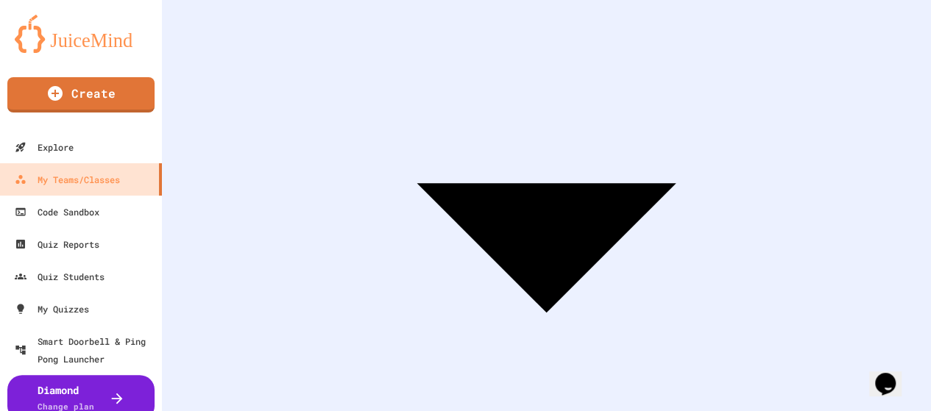
drag, startPoint x: 799, startPoint y: 352, endPoint x: 709, endPoint y: 328, distance: 93.0
drag, startPoint x: 545, startPoint y: 298, endPoint x: 534, endPoint y: 302, distance: 11.6
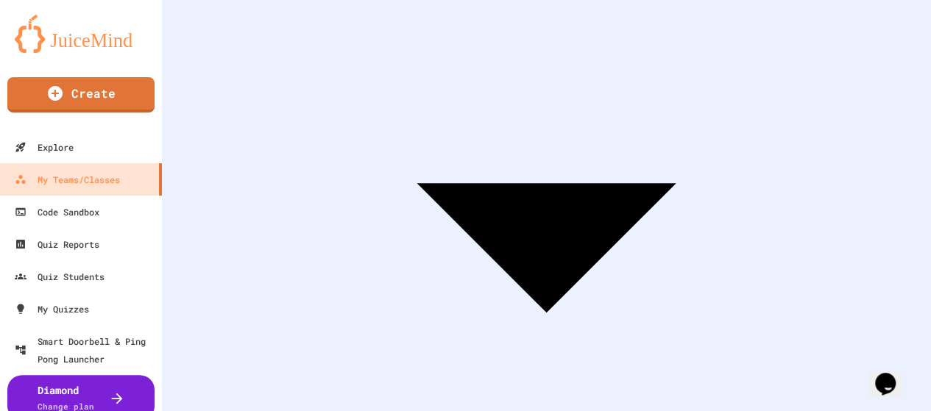
drag, startPoint x: 533, startPoint y: 302, endPoint x: 492, endPoint y: 301, distance: 41.2
drag, startPoint x: 387, startPoint y: 302, endPoint x: 364, endPoint y: 301, distance: 23.6
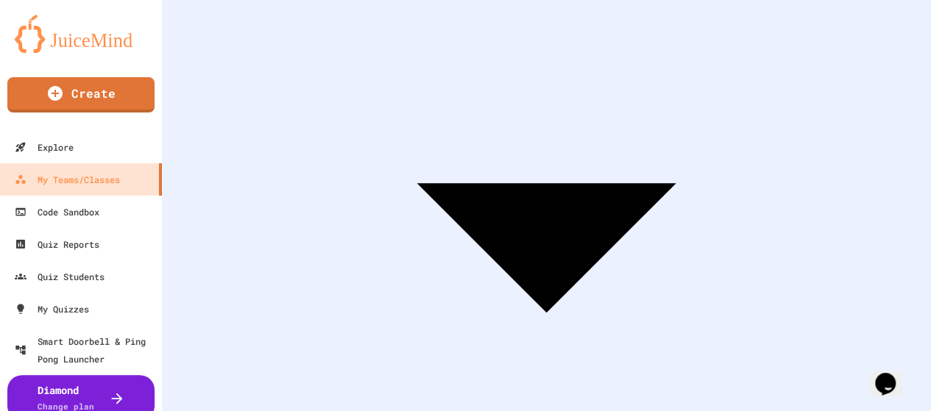
drag, startPoint x: 340, startPoint y: 300, endPoint x: 300, endPoint y: 275, distance: 47.0
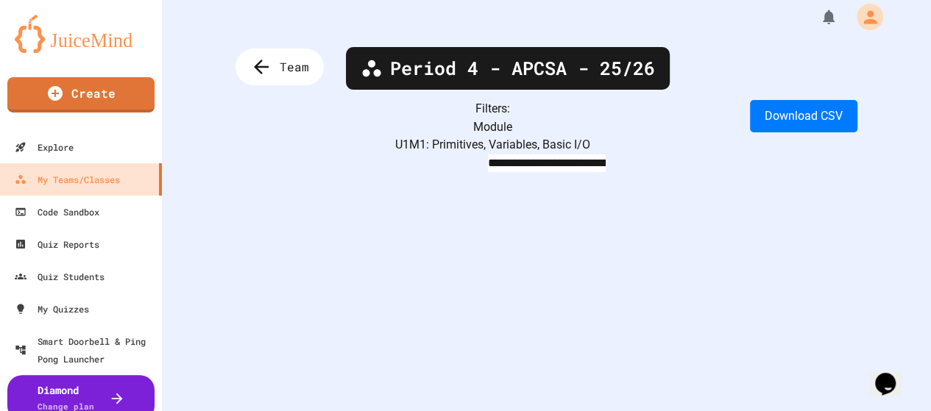
scroll to position [0, 0]
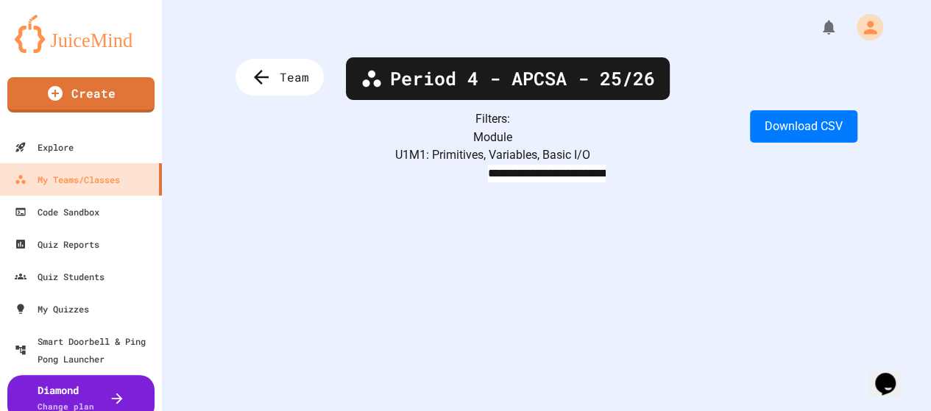
type input "******"
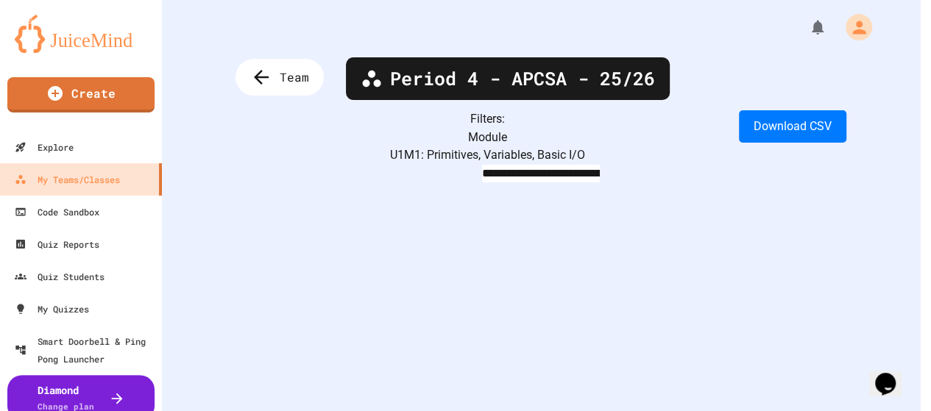
click at [464, 139] on body "**********" at bounding box center [465, 205] width 931 height 411
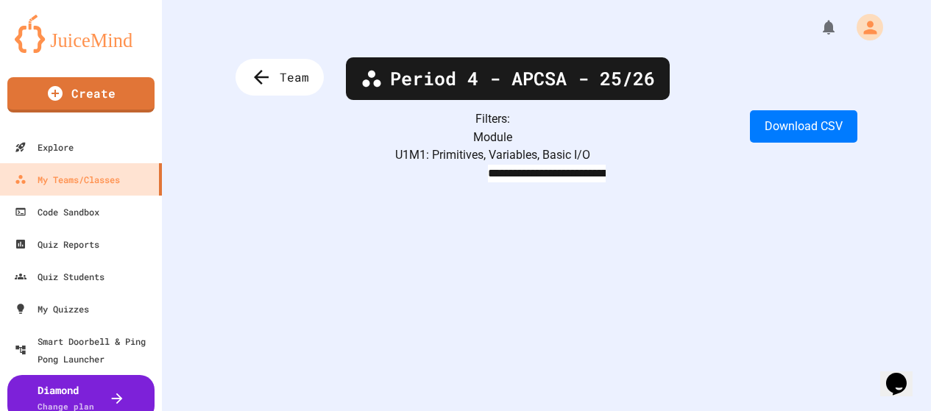
type input "**********"
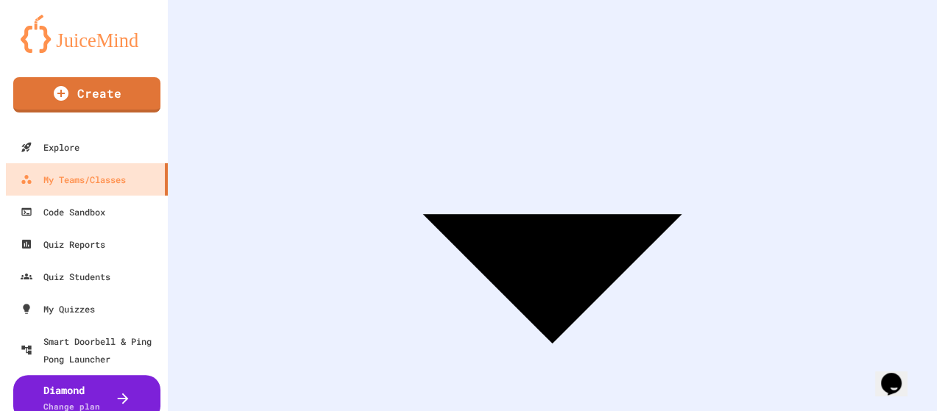
scroll to position [292, 0]
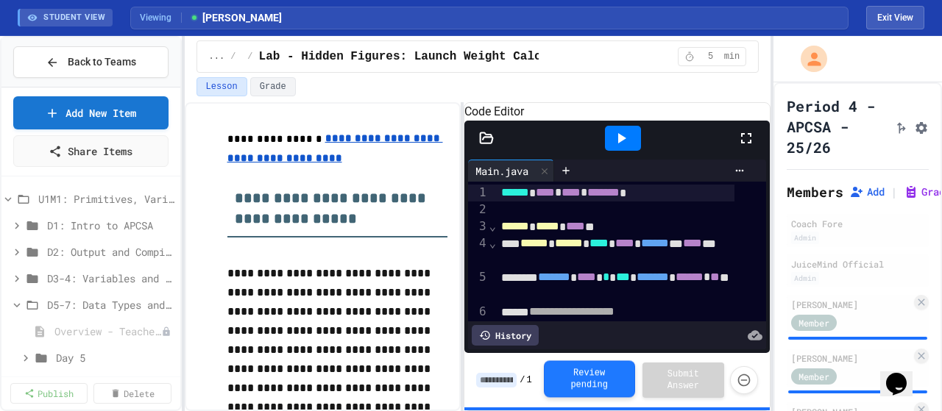
click at [587, 381] on button "Review pending" at bounding box center [589, 379] width 91 height 37
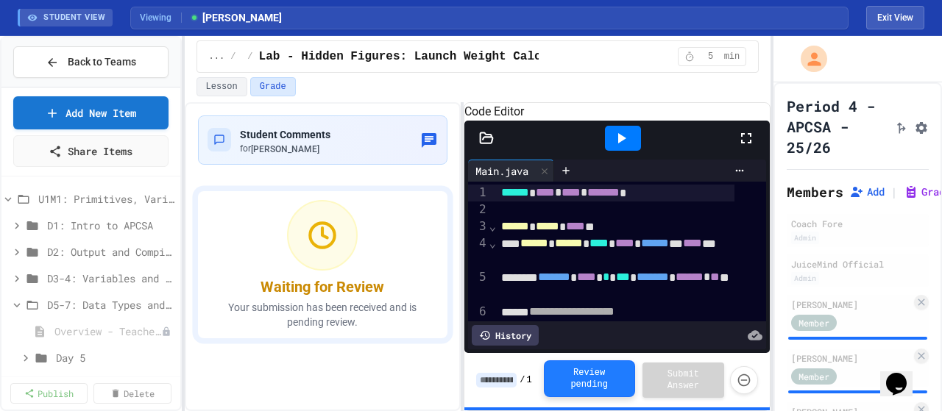
click at [587, 381] on button "Review pending" at bounding box center [589, 379] width 91 height 37
click at [601, 380] on button "Review pending" at bounding box center [589, 379] width 91 height 37
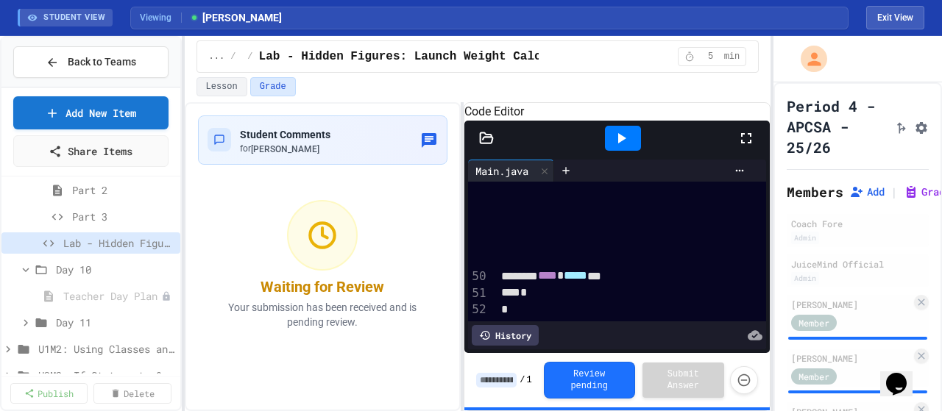
scroll to position [1178, 0]
click at [228, 89] on button "Lesson" at bounding box center [222, 86] width 51 height 19
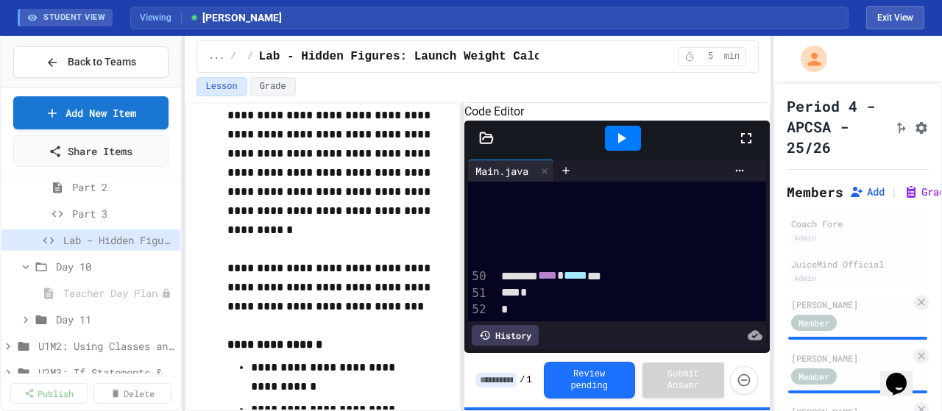
scroll to position [1104, 0]
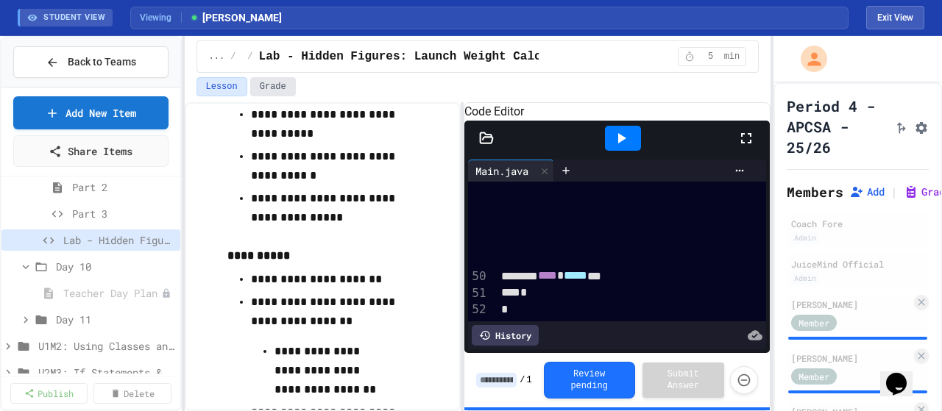
click at [260, 83] on button "Grade" at bounding box center [273, 86] width 46 height 19
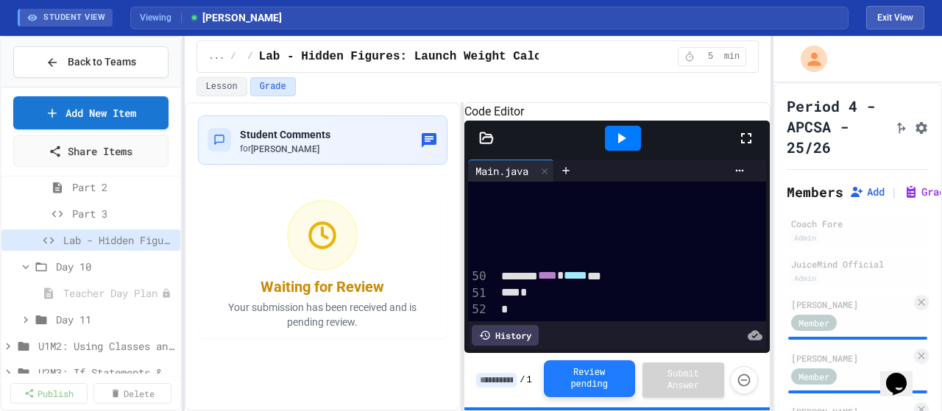
click at [577, 380] on button "Review pending" at bounding box center [589, 379] width 91 height 37
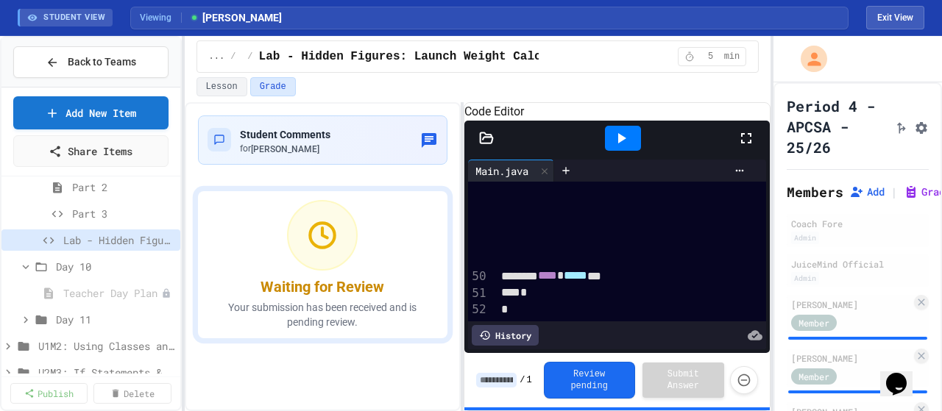
click at [577, 380] on button "Review pending" at bounding box center [589, 380] width 91 height 37
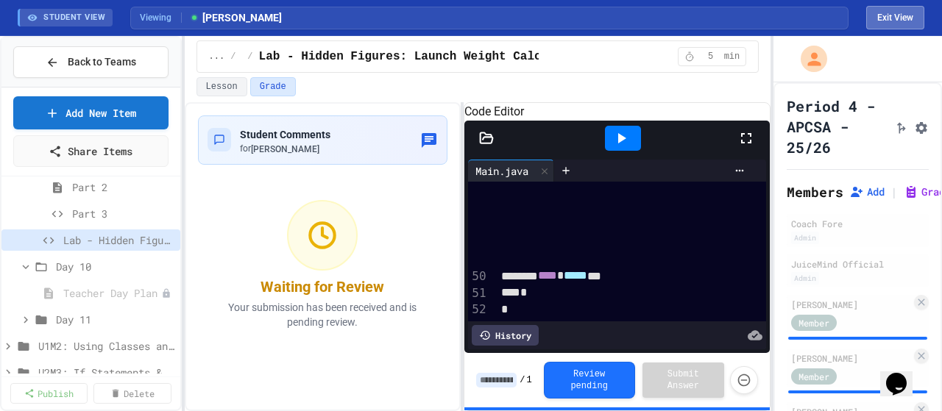
click at [884, 19] on button "Exit View" at bounding box center [895, 18] width 58 height 24
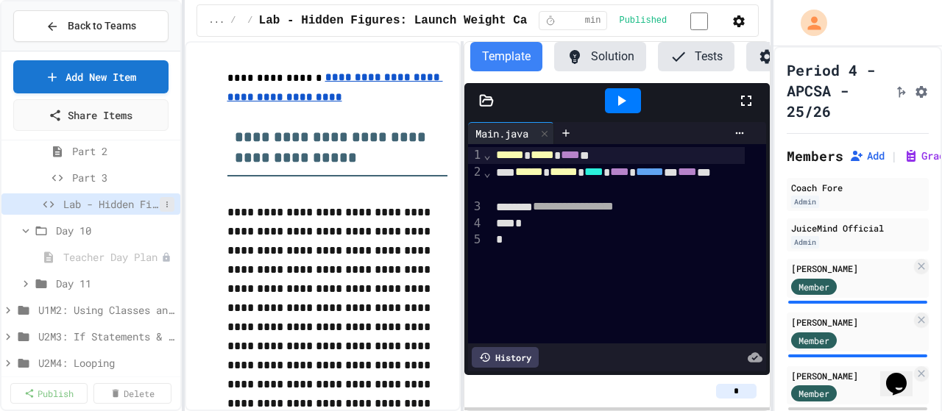
click at [160, 198] on button at bounding box center [167, 204] width 15 height 15
click at [155, 204] on div at bounding box center [471, 205] width 942 height 411
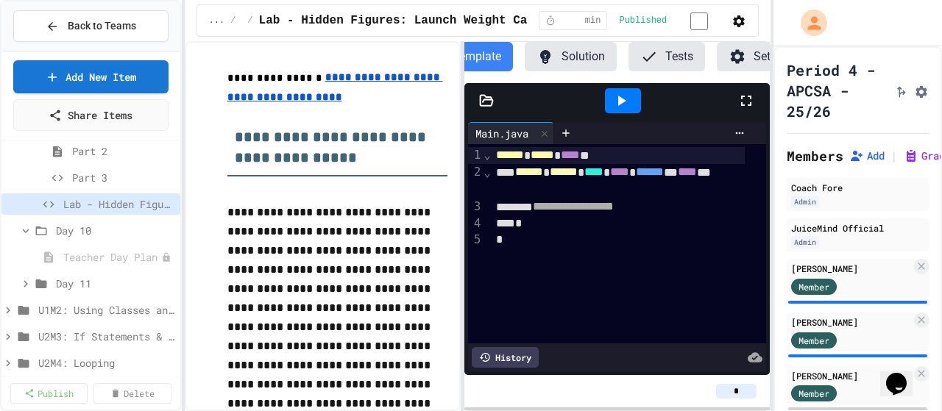
scroll to position [0, 62]
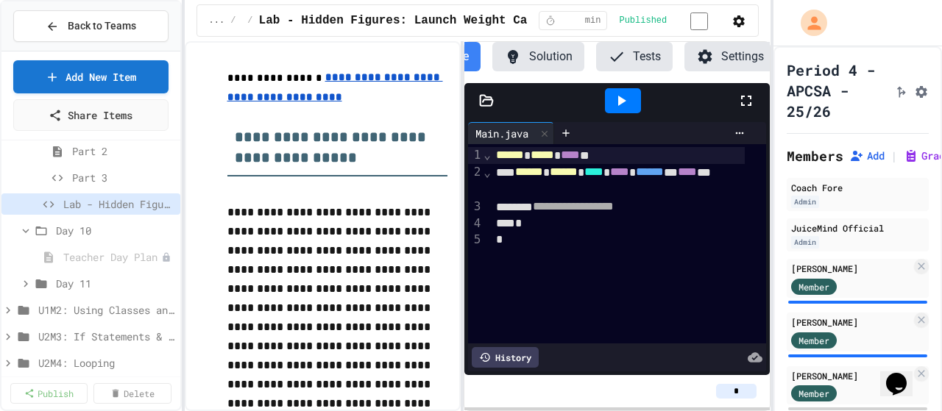
click at [730, 60] on button "Settings" at bounding box center [729, 56] width 91 height 29
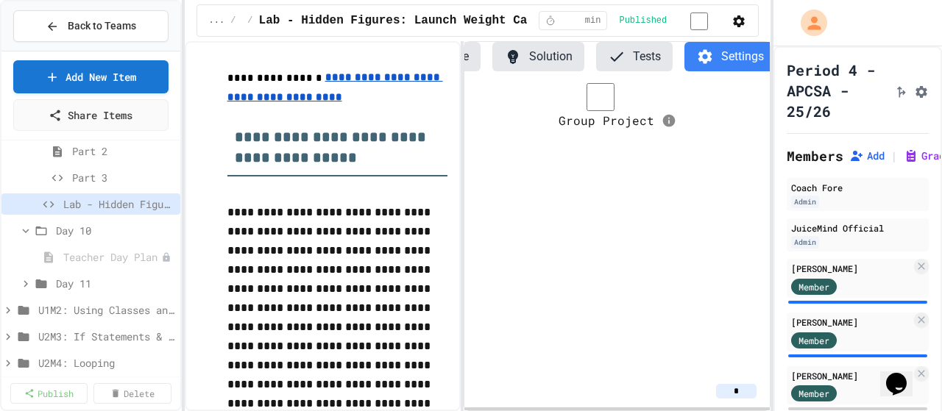
click at [654, 62] on button "Tests" at bounding box center [634, 56] width 77 height 29
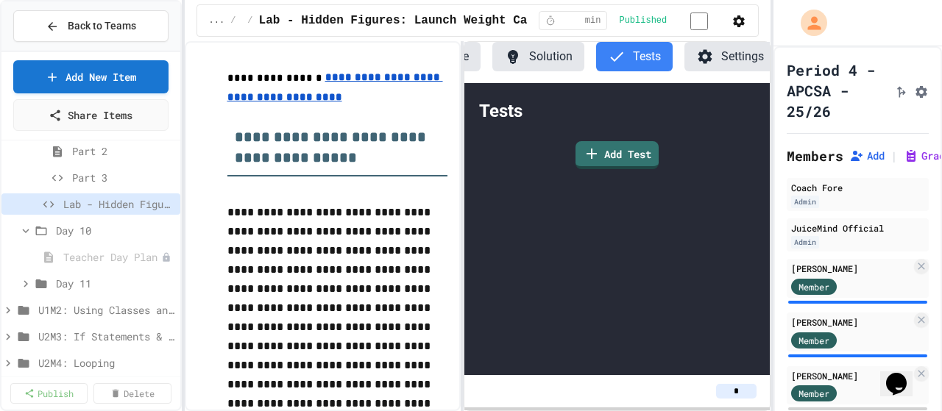
click at [548, 60] on button "Solution" at bounding box center [538, 56] width 92 height 29
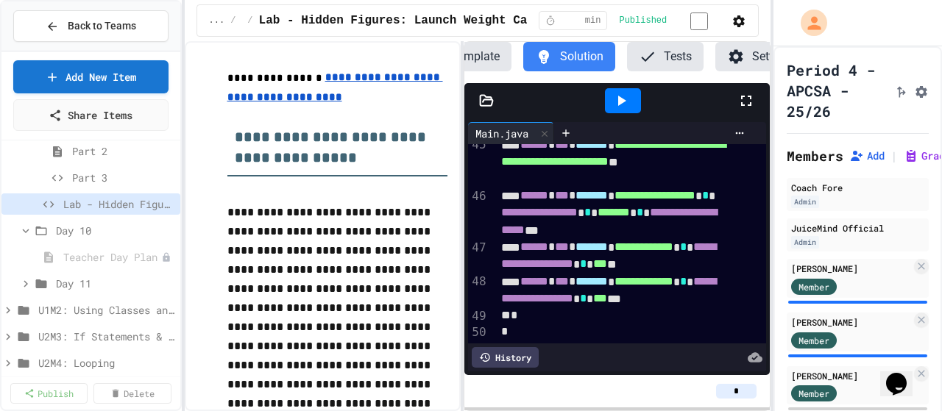
scroll to position [0, 0]
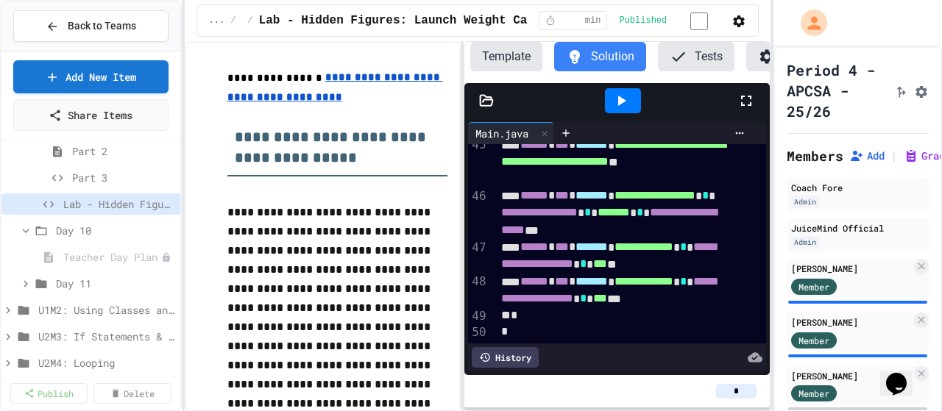
click at [500, 68] on button "Template" at bounding box center [506, 56] width 72 height 29
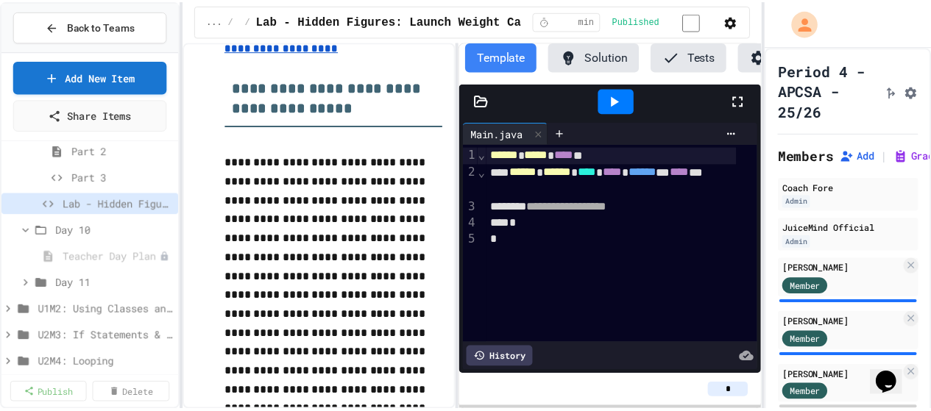
scroll to position [74, 0]
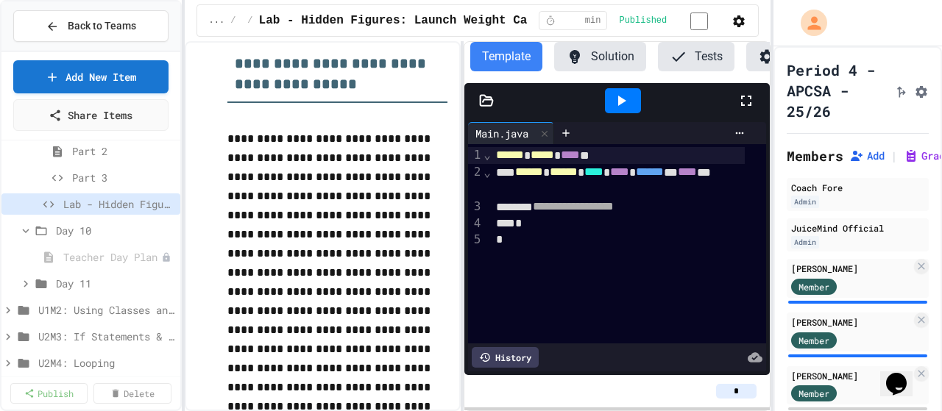
click at [732, 20] on icon "button" at bounding box center [739, 21] width 15 height 15
click at [593, 411] on div at bounding box center [471, 413] width 942 height 0
click at [818, 20] on icon "My Account" at bounding box center [815, 23] width 16 height 16
click at [818, 411] on div at bounding box center [471, 411] width 942 height 0
click at [911, 163] on icon at bounding box center [911, 156] width 15 height 15
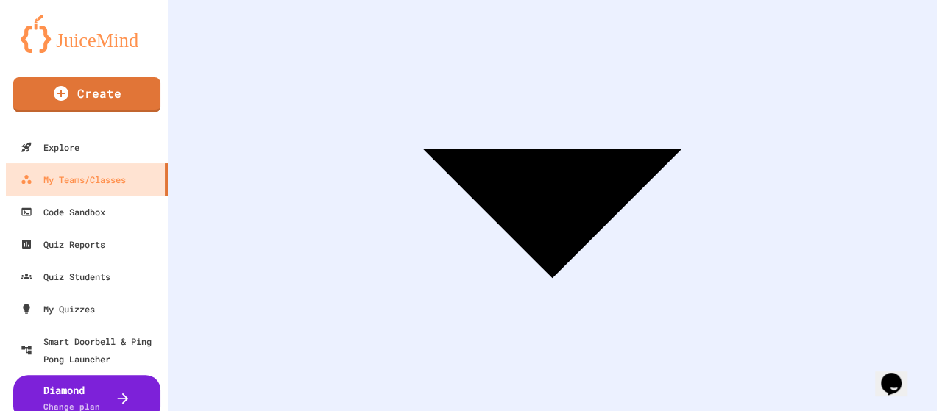
scroll to position [294, 0]
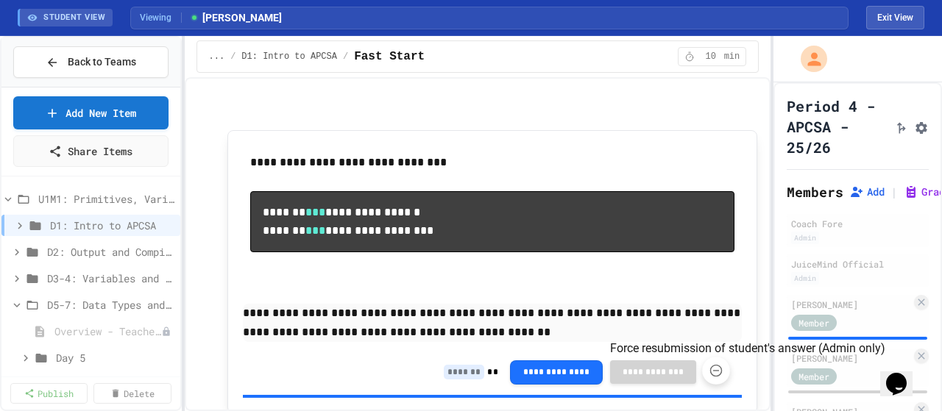
click at [702, 377] on button "Force resubmission of student's answer (Admin only)" at bounding box center [716, 371] width 28 height 28
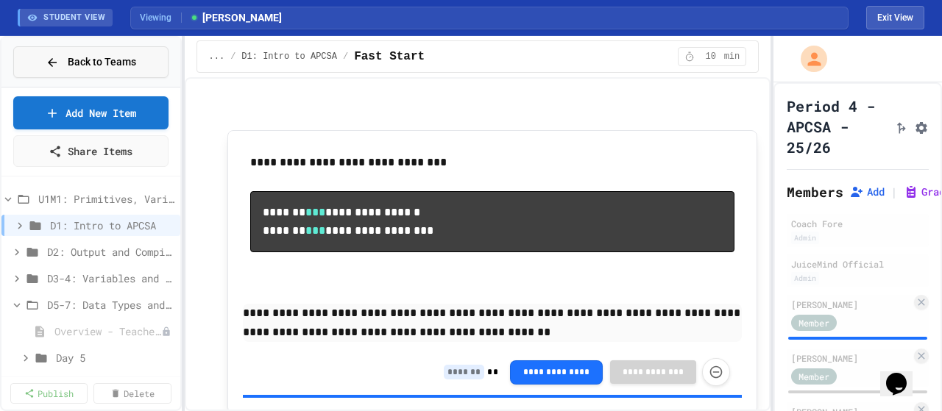
click at [54, 54] on div "Back to Teams" at bounding box center [91, 61] width 91 height 15
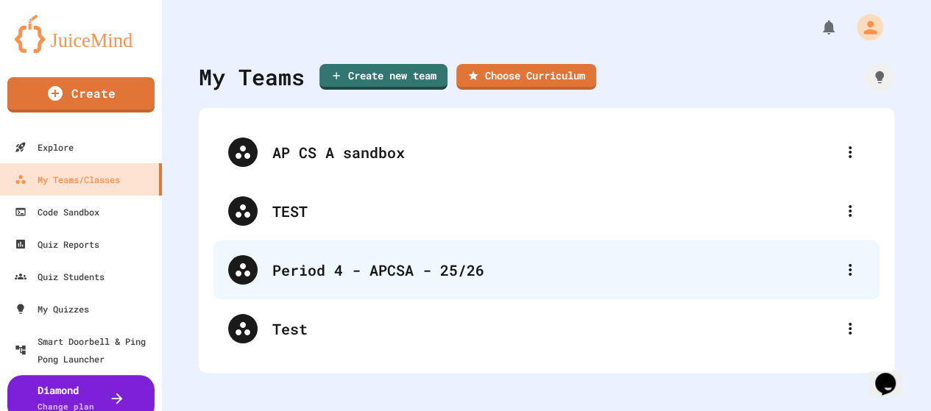
click at [364, 280] on div "Period 4 - APCSA - 25/26" at bounding box center [553, 270] width 563 height 22
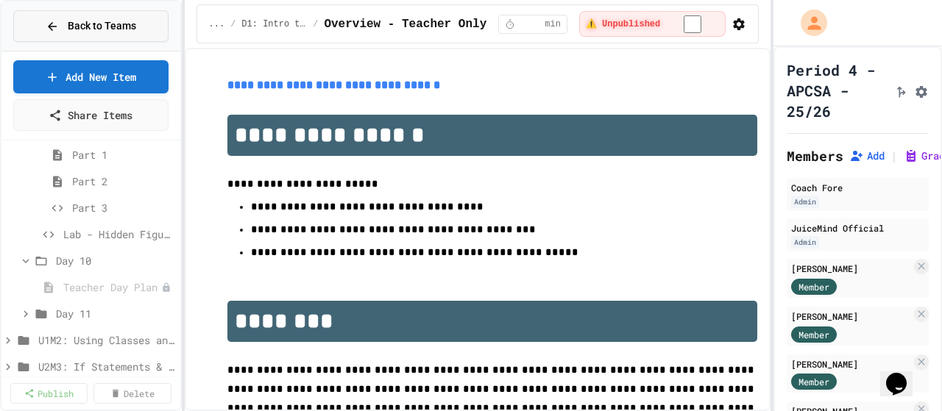
click at [90, 30] on span "Back to Teams" at bounding box center [102, 25] width 68 height 15
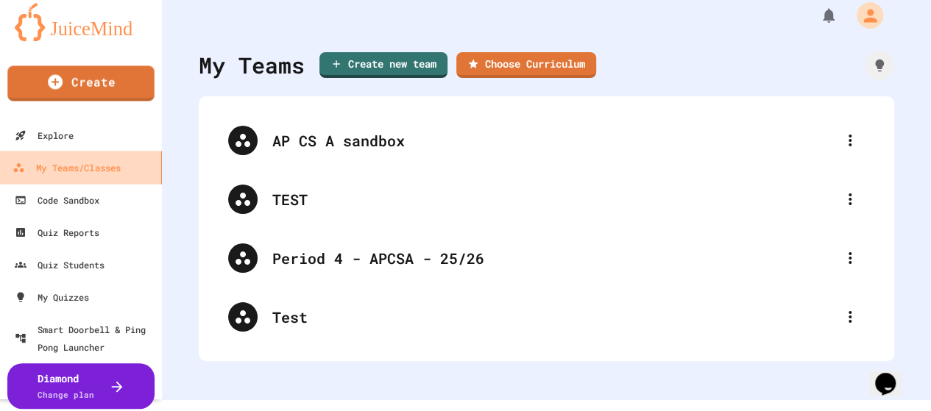
scroll to position [24, 0]
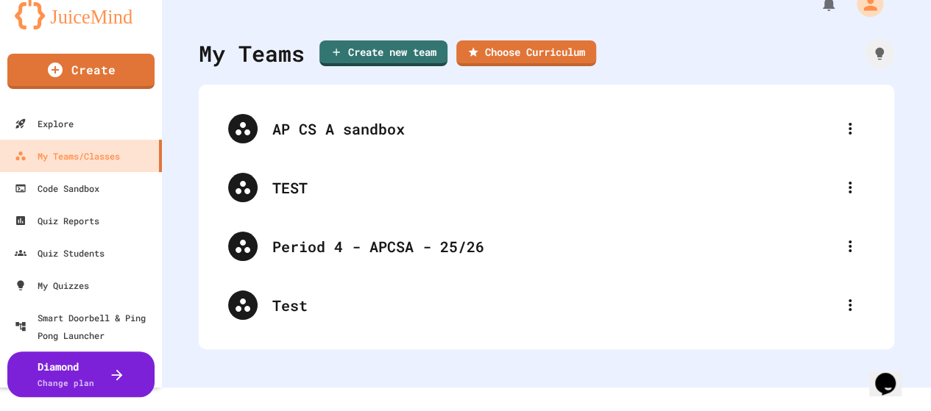
click at [894, 374] on icon "Chat widget" at bounding box center [885, 384] width 21 height 22
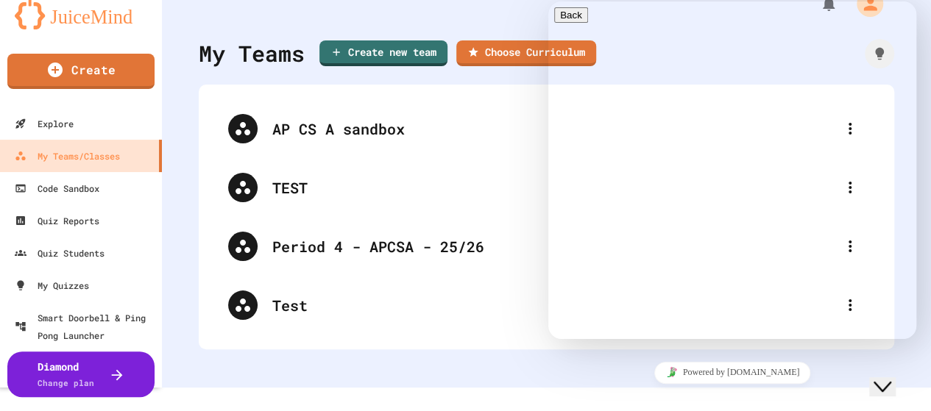
click at [887, 378] on icon "Close Chat This icon closes the chat window." at bounding box center [883, 387] width 18 height 18
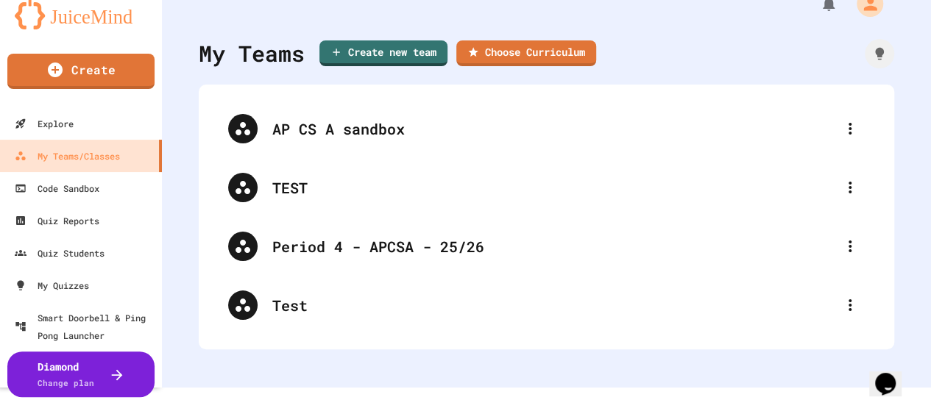
click at [887, 384] on icon "Opens Chat This icon Opens the chat window." at bounding box center [886, 384] width 24 height 24
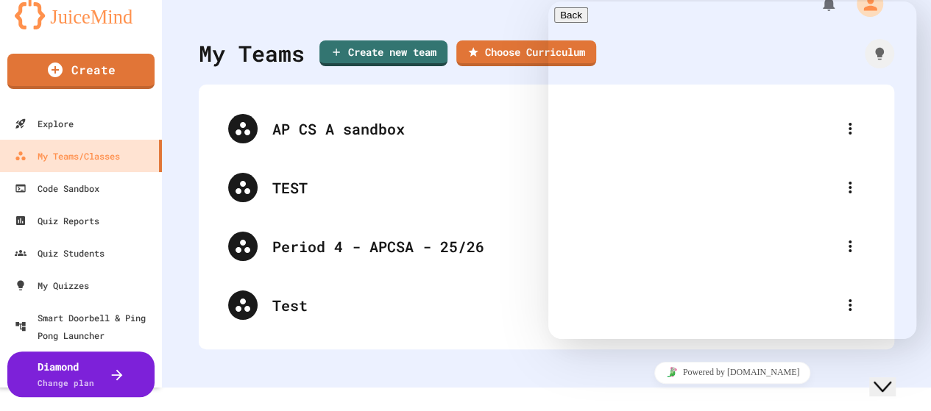
click at [688, 392] on div "Hi there Chat now! We typically reply in a few minutes" at bounding box center [732, 392] width 356 height 0
click at [665, 392] on div "Hi there Chat now! We typically reply in a few minutes" at bounding box center [732, 392] width 356 height 0
click at [694, 392] on div "Hi there Chat now! We typically reply in a few minutes" at bounding box center [732, 392] width 356 height 0
click at [625, 392] on div "Rate this chat Upload File Insert emoji" at bounding box center [732, 414] width 356 height 45
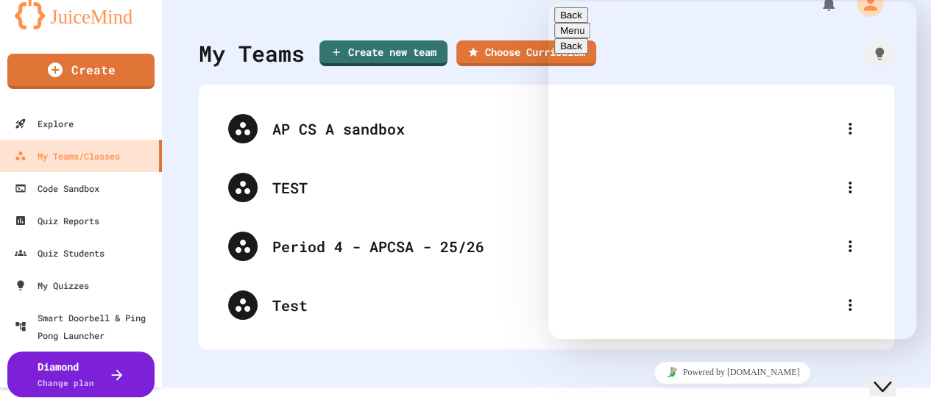
click at [625, 392] on textarea at bounding box center [611, 398] width 114 height 12
click at [567, 16] on button "Back" at bounding box center [571, 14] width 34 height 15
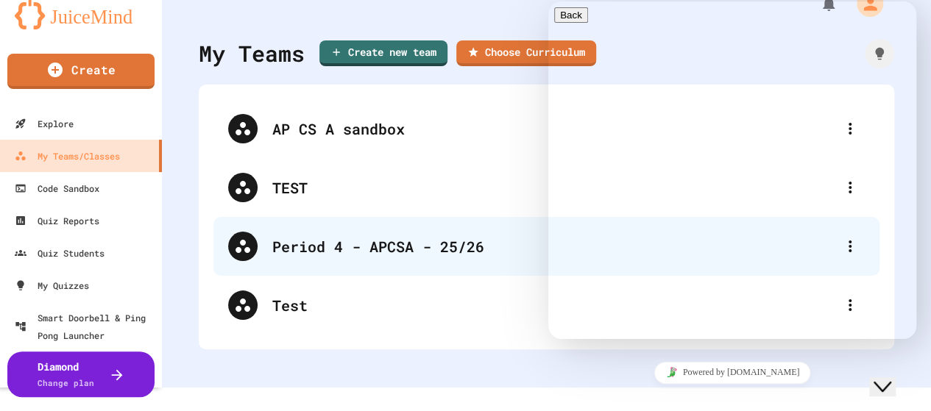
click at [274, 246] on div "Period 4 - APCSA - 25/26" at bounding box center [553, 247] width 563 height 22
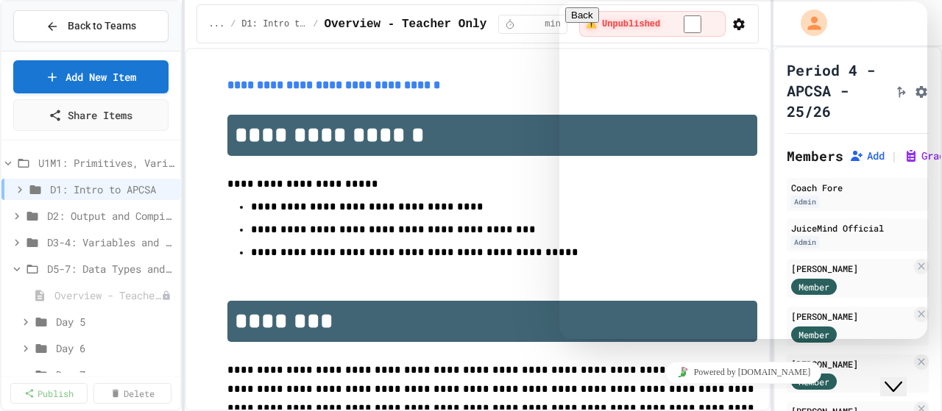
click at [907, 386] on button "Close Chat This icon closes the chat window." at bounding box center [893, 387] width 26 height 19
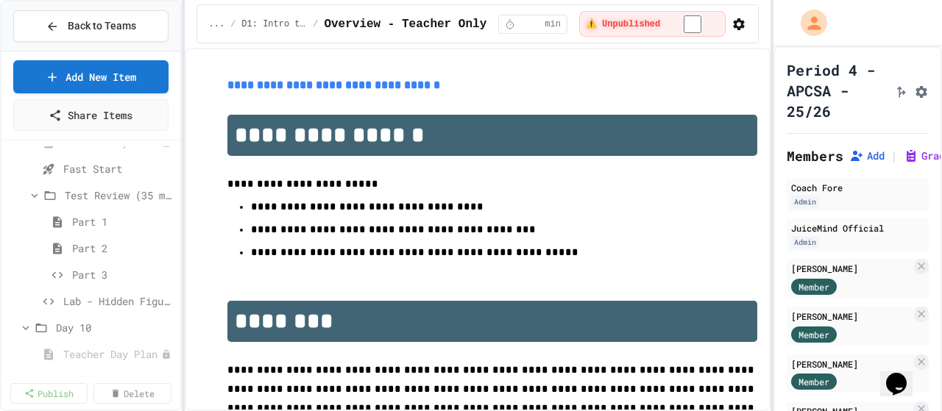
scroll to position [1104, 0]
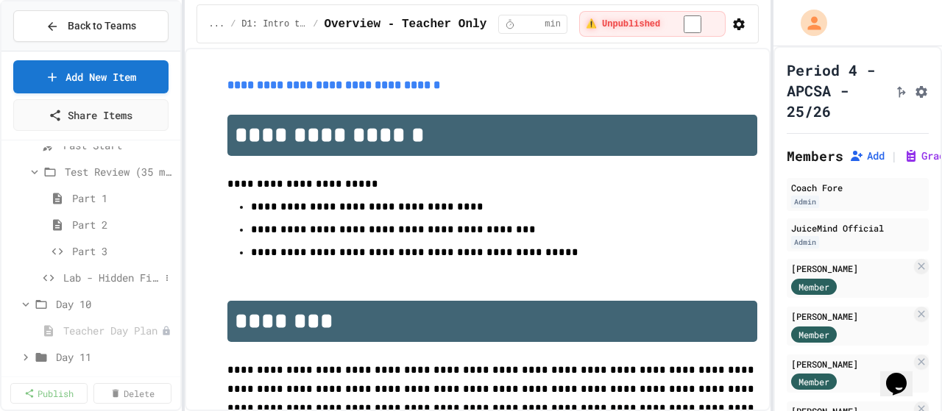
click at [113, 282] on span "Lab - Hidden Figures: Launch Weight Calculator" at bounding box center [111, 277] width 96 height 15
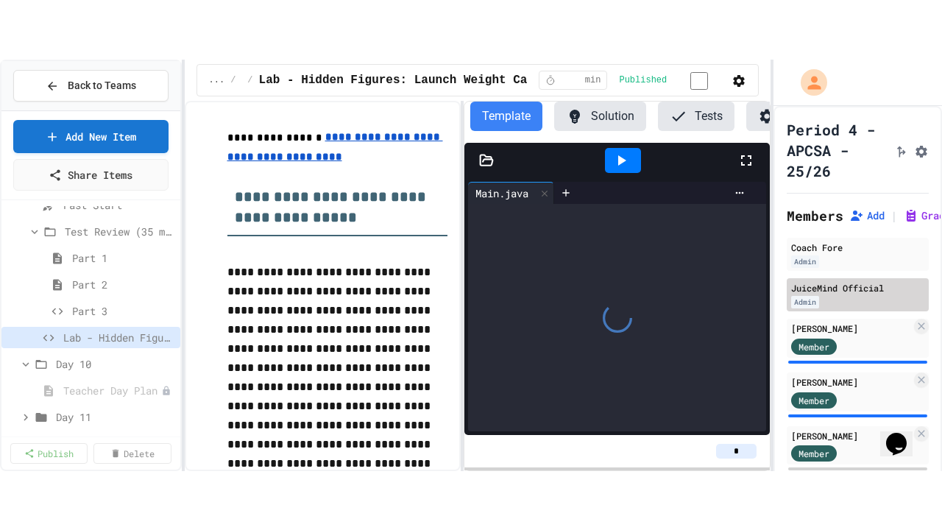
scroll to position [244, 0]
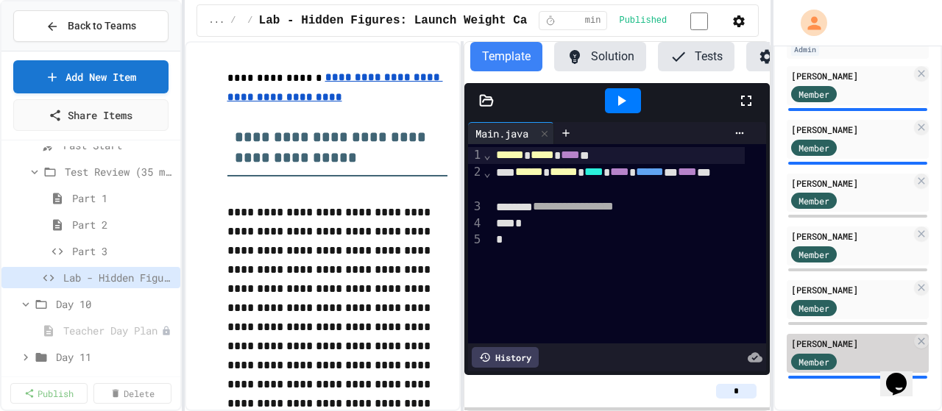
click at [847, 352] on div "Member" at bounding box center [828, 361] width 74 height 18
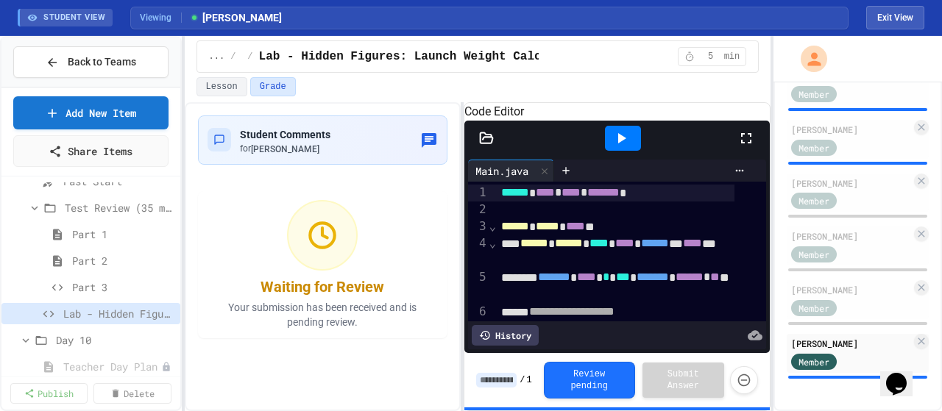
click at [755, 150] on div at bounding box center [753, 138] width 32 height 40
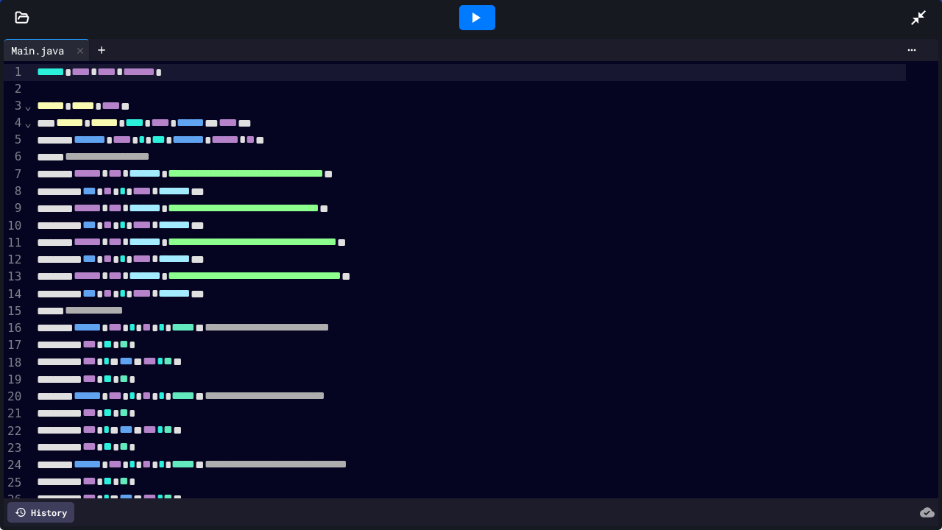
click at [916, 16] on icon at bounding box center [919, 18] width 18 height 18
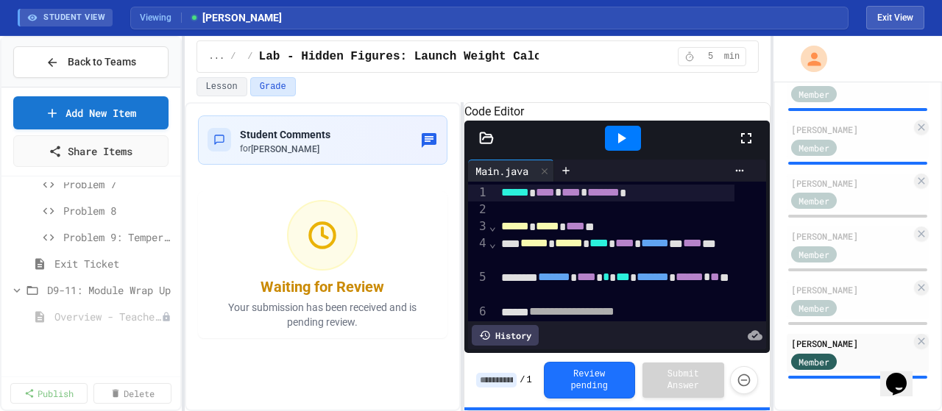
scroll to position [810, 0]
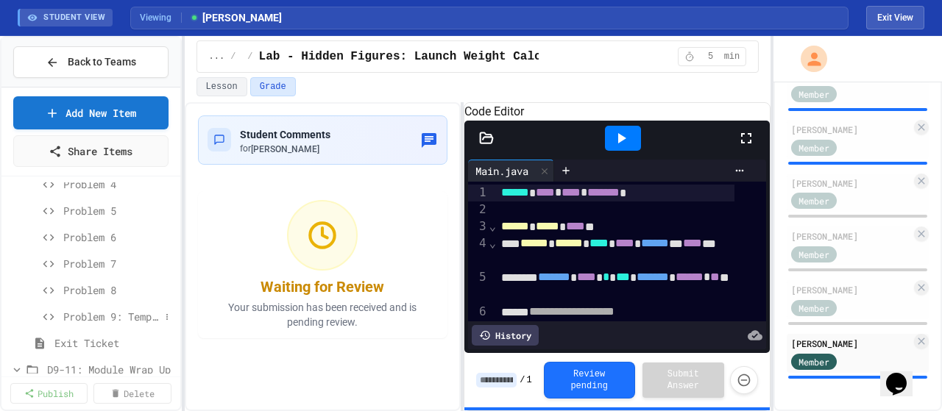
click at [95, 318] on span "Problem 9: Temperature Converter" at bounding box center [111, 316] width 96 height 15
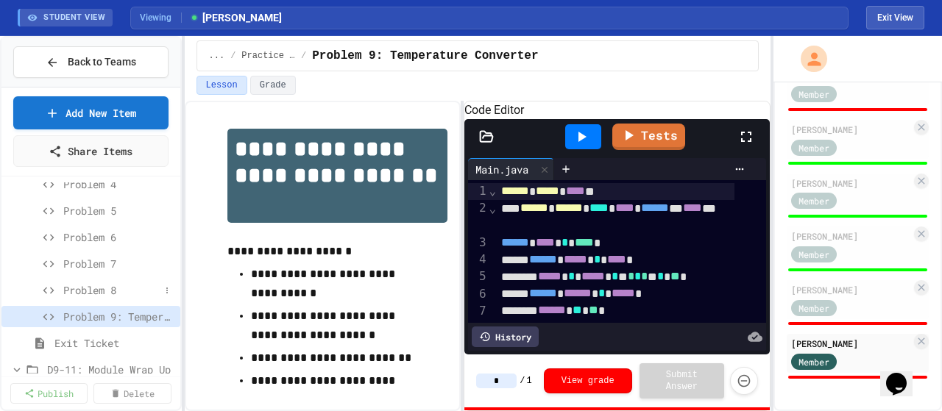
click at [78, 297] on div "Problem 8" at bounding box center [90, 290] width 179 height 21
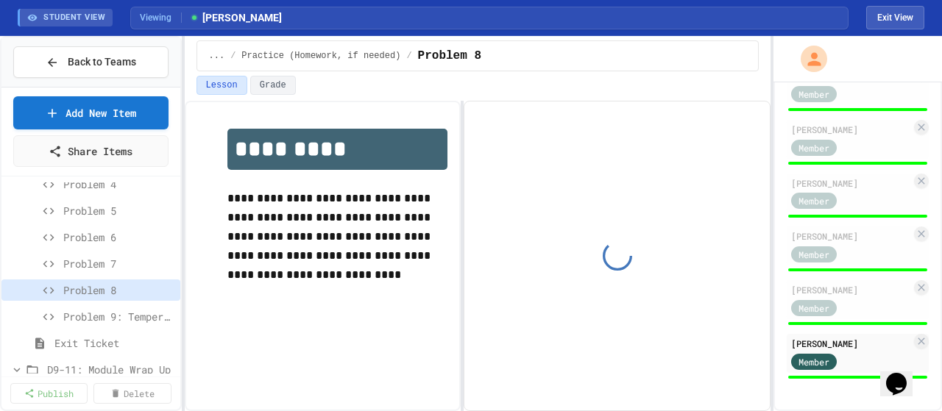
click at [82, 263] on span "Problem 7" at bounding box center [118, 263] width 111 height 15
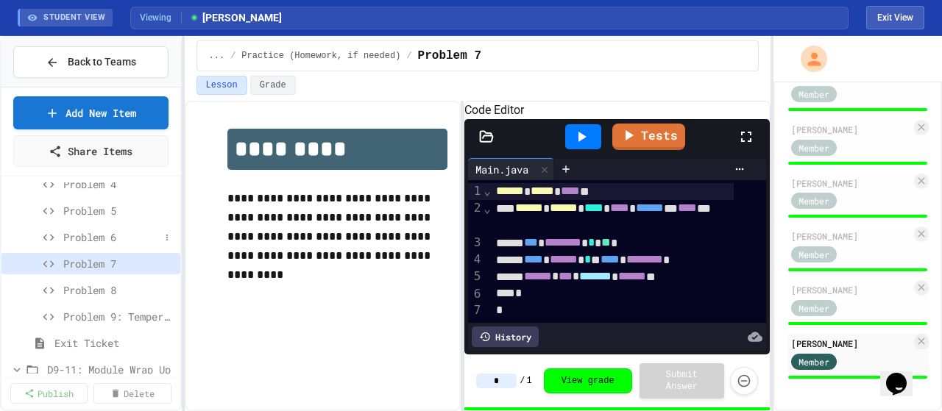
click at [79, 238] on span "Problem 6" at bounding box center [111, 237] width 96 height 15
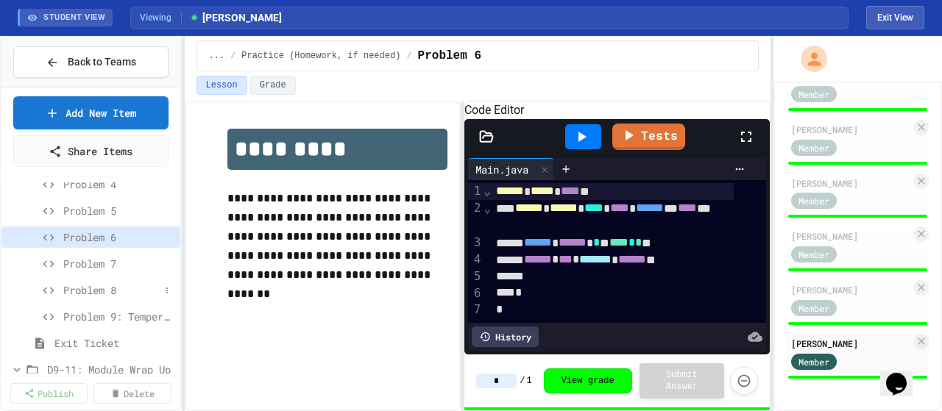
click at [83, 286] on span "Problem 8" at bounding box center [111, 290] width 96 height 15
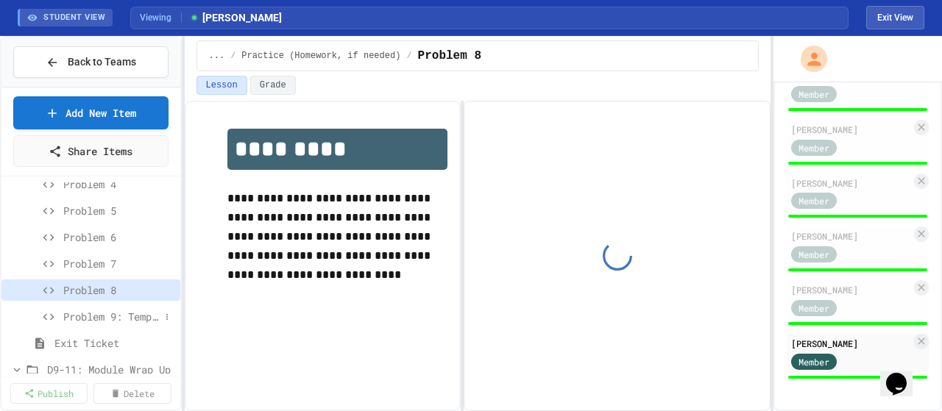
click at [79, 315] on span "Problem 9: Temperature Converter" at bounding box center [111, 316] width 96 height 15
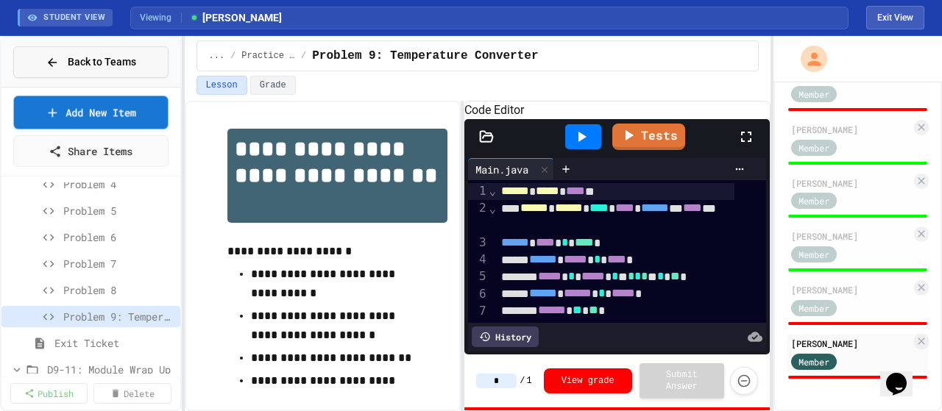
click at [79, 65] on span "Back to Teams" at bounding box center [102, 61] width 68 height 15
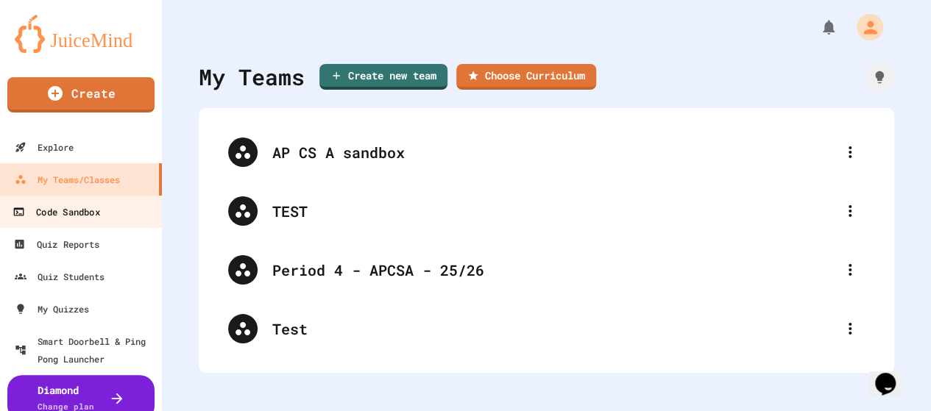
click at [72, 223] on link "Code Sandbox" at bounding box center [81, 211] width 167 height 33
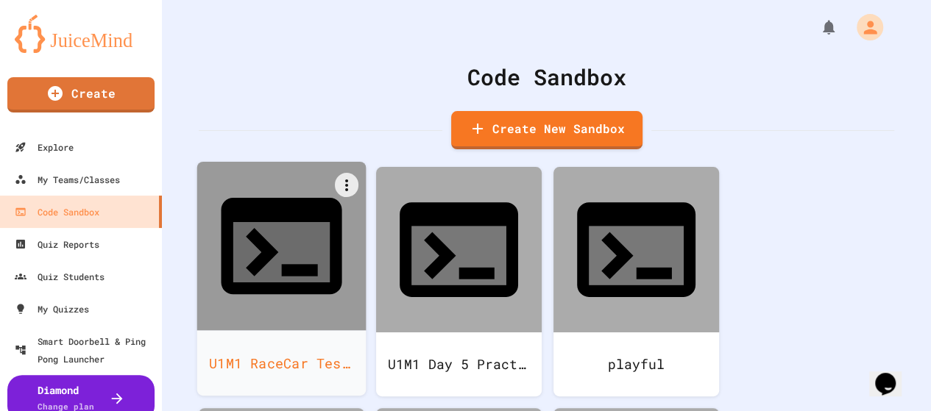
click at [300, 330] on div "U1M1 RaceCar Test review answer" at bounding box center [281, 363] width 169 height 66
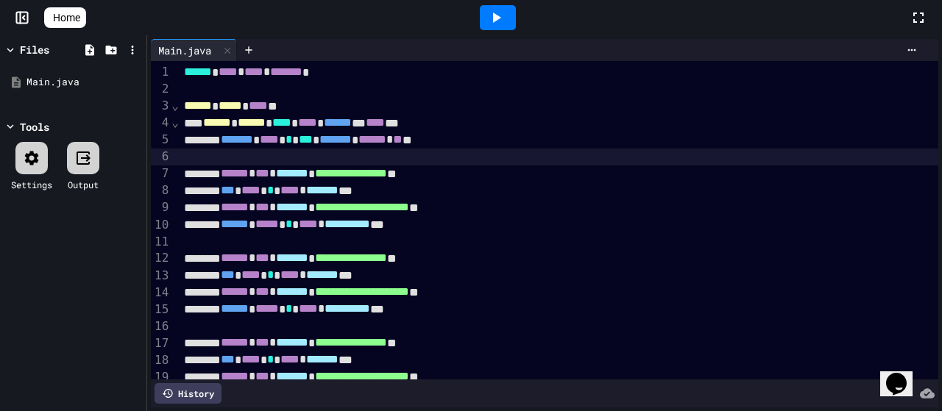
click at [317, 164] on div at bounding box center [559, 157] width 759 height 16
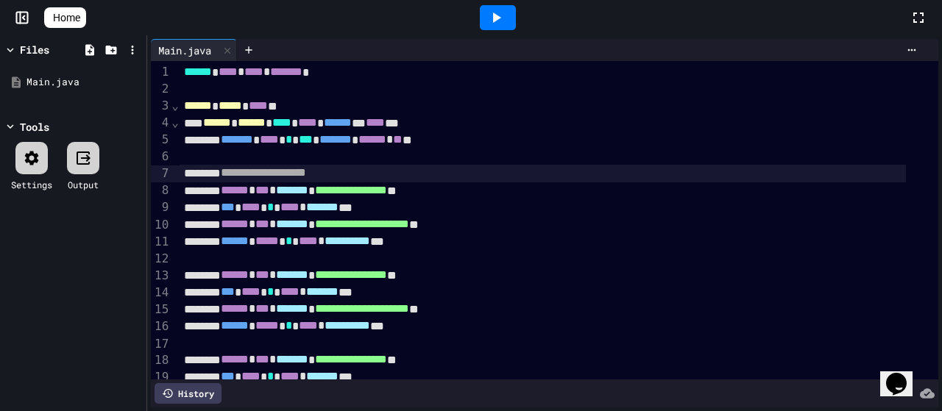
click at [283, 265] on div at bounding box center [559, 258] width 759 height 16
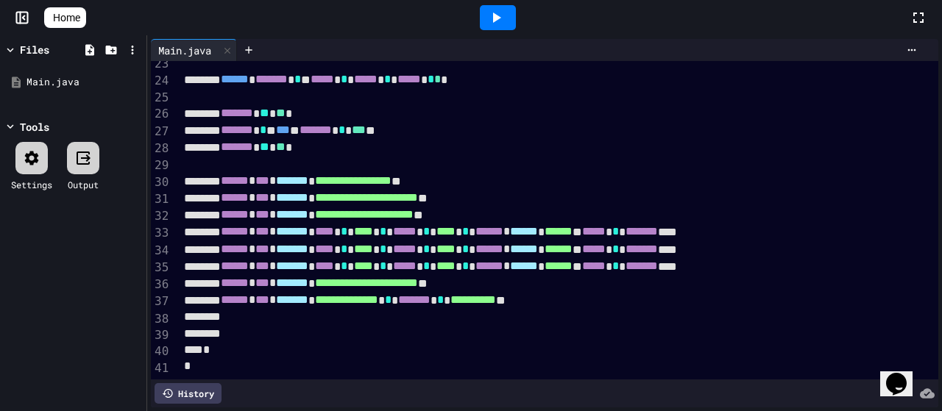
scroll to position [404, 0]
click at [68, 22] on span "Home" at bounding box center [66, 17] width 27 height 15
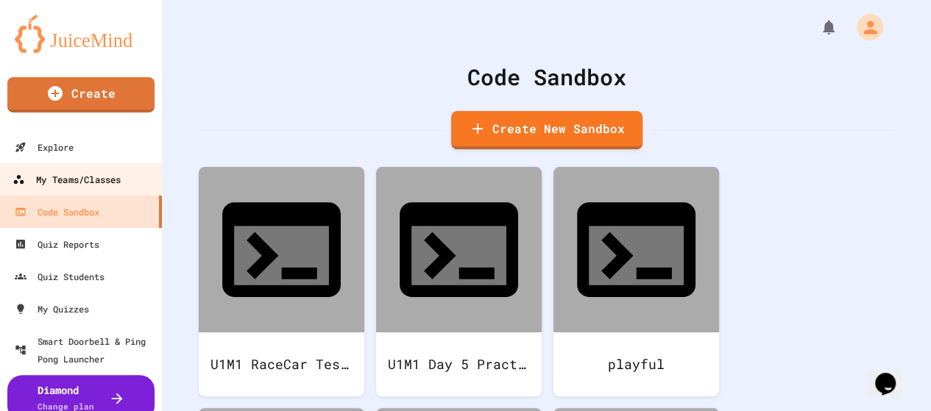
click at [94, 185] on div "My Teams/Classes" at bounding box center [67, 180] width 108 height 18
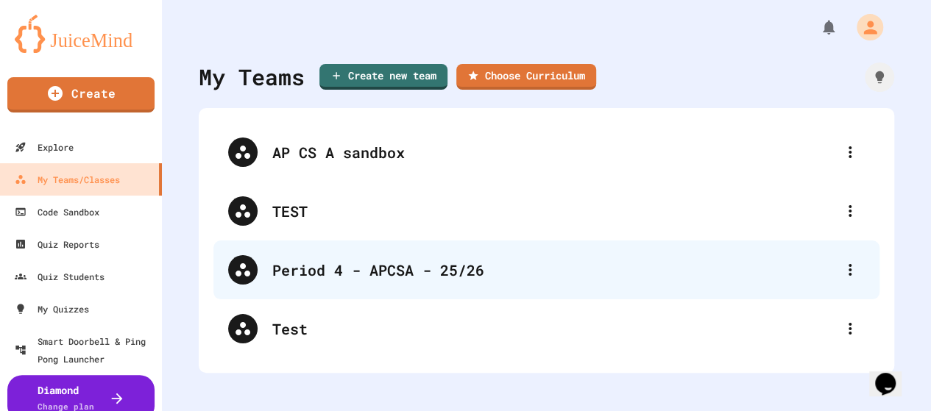
click at [341, 277] on div "Period 4 - APCSA - 25/26" at bounding box center [553, 270] width 563 height 22
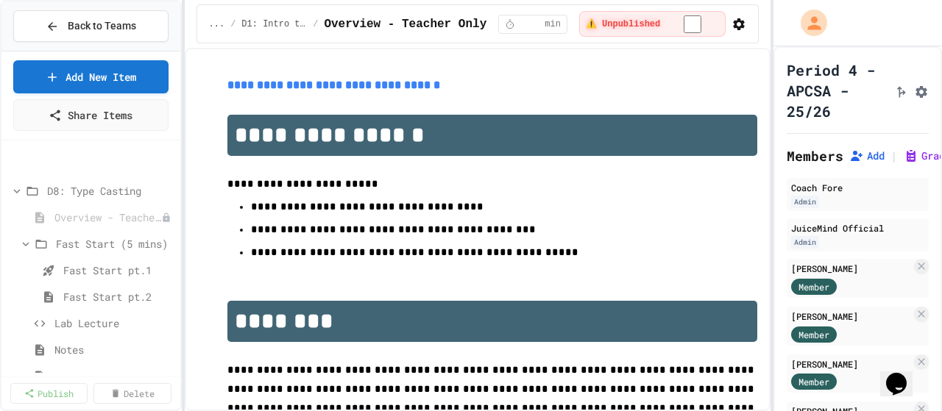
scroll to position [662, 0]
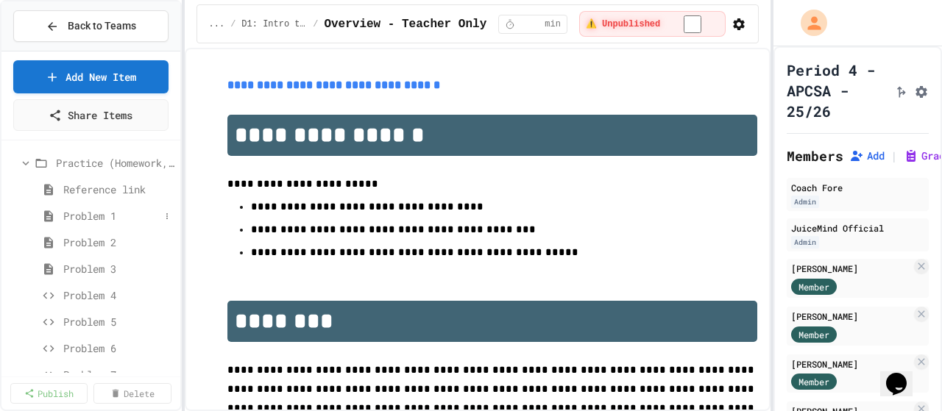
click at [103, 208] on span "Problem 1" at bounding box center [111, 215] width 96 height 15
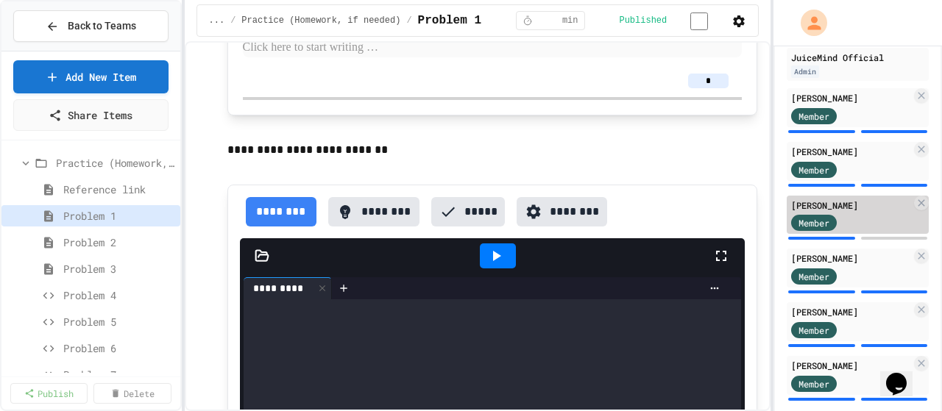
scroll to position [244, 0]
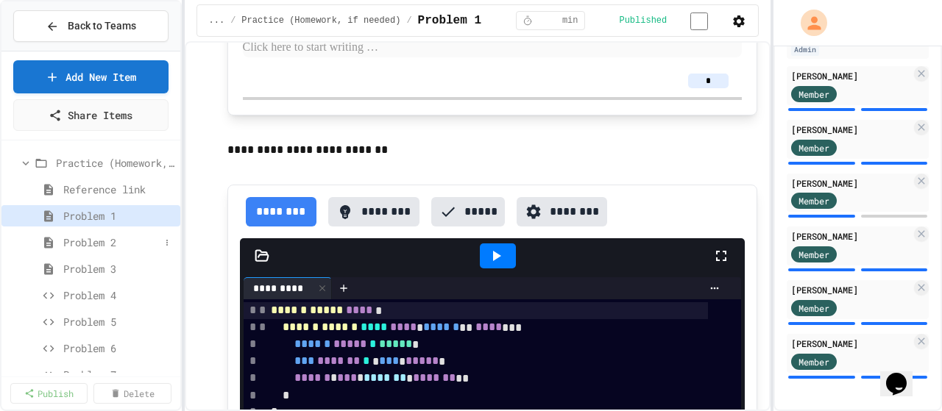
click at [82, 242] on span "Problem 2" at bounding box center [111, 242] width 96 height 15
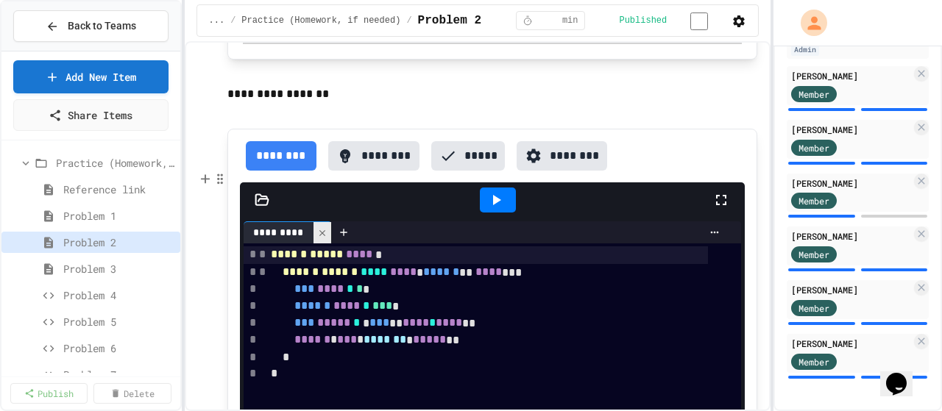
scroll to position [810, 0]
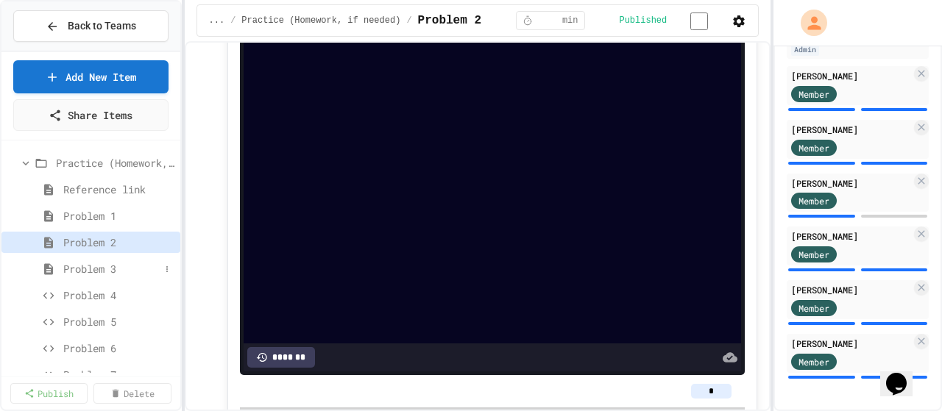
click at [79, 274] on span "Problem 3" at bounding box center [111, 268] width 96 height 15
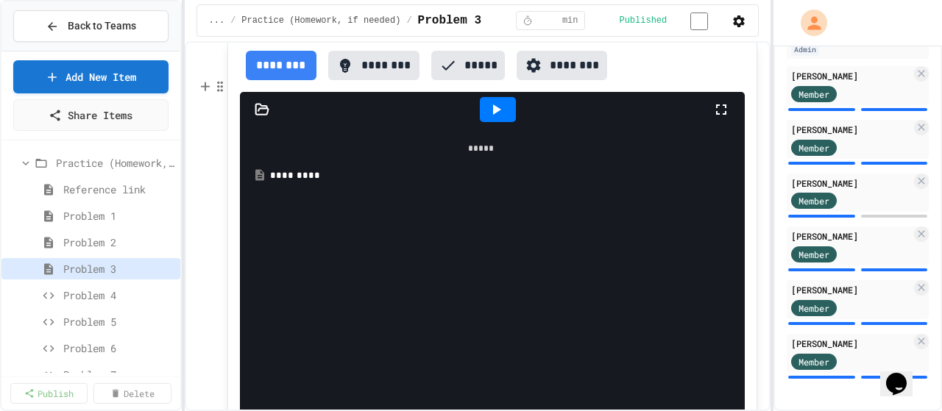
scroll to position [515, 0]
click at [85, 297] on span "Problem 4" at bounding box center [111, 295] width 96 height 15
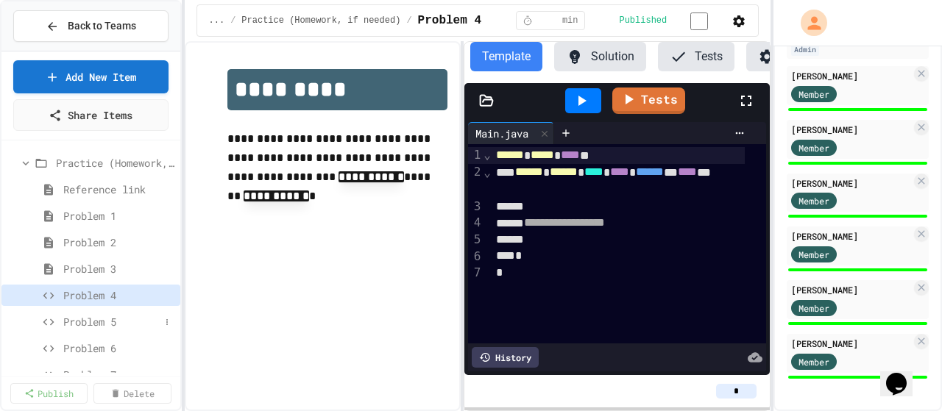
click at [87, 322] on span "Problem 5" at bounding box center [111, 321] width 96 height 15
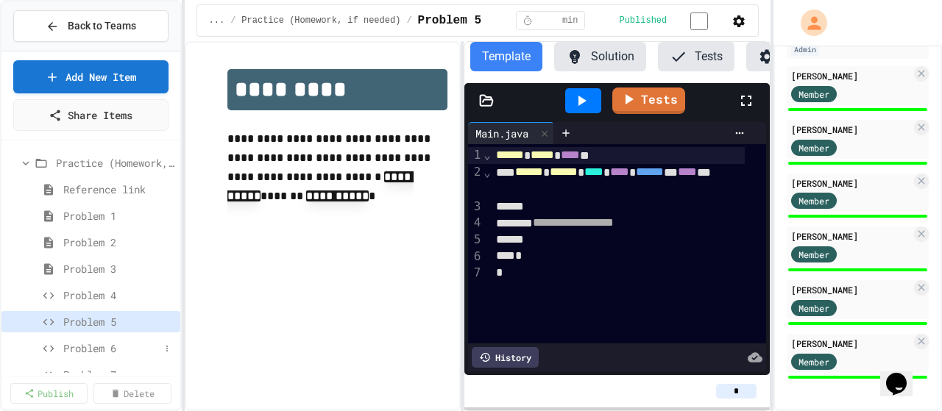
click at [74, 348] on span "Problem 6" at bounding box center [111, 348] width 96 height 15
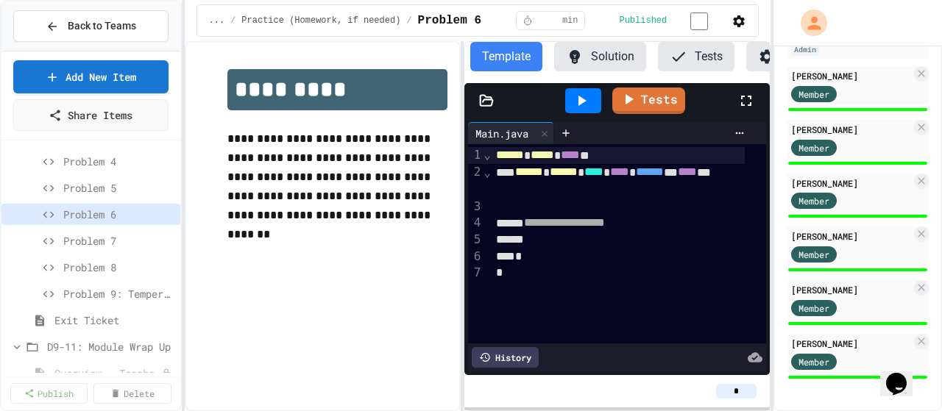
scroll to position [810, 0]
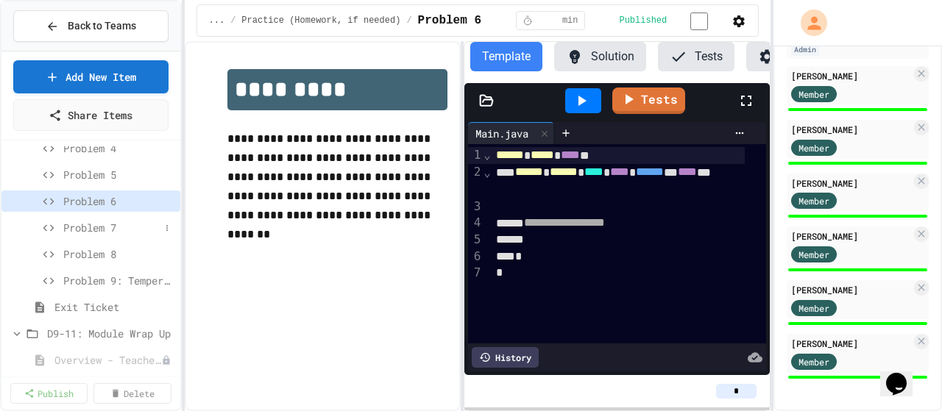
click at [87, 233] on span "Problem 7" at bounding box center [111, 227] width 96 height 15
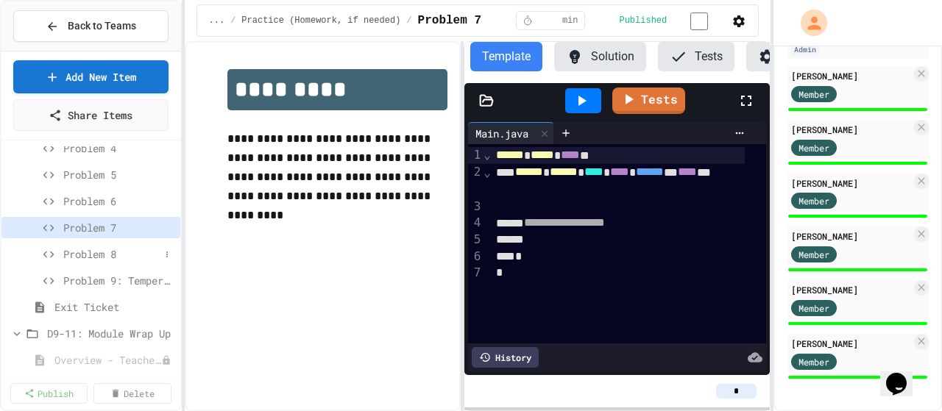
click at [96, 255] on span "Problem 8" at bounding box center [111, 254] width 96 height 15
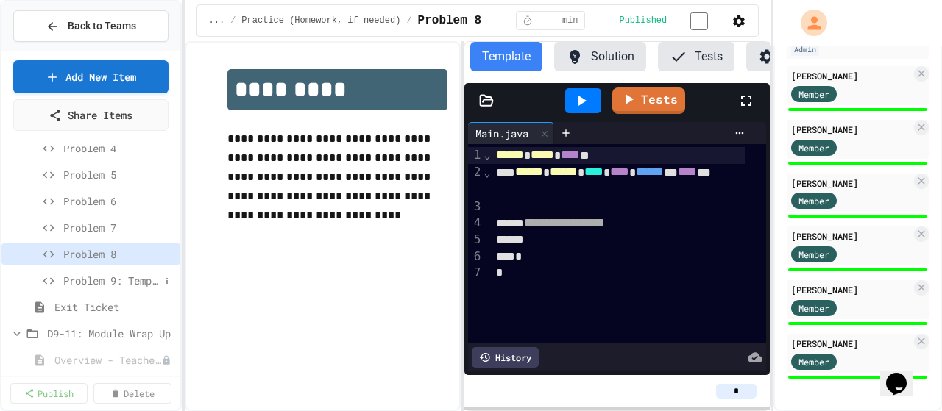
click at [84, 280] on span "Problem 9: Temperature Converter" at bounding box center [111, 280] width 96 height 15
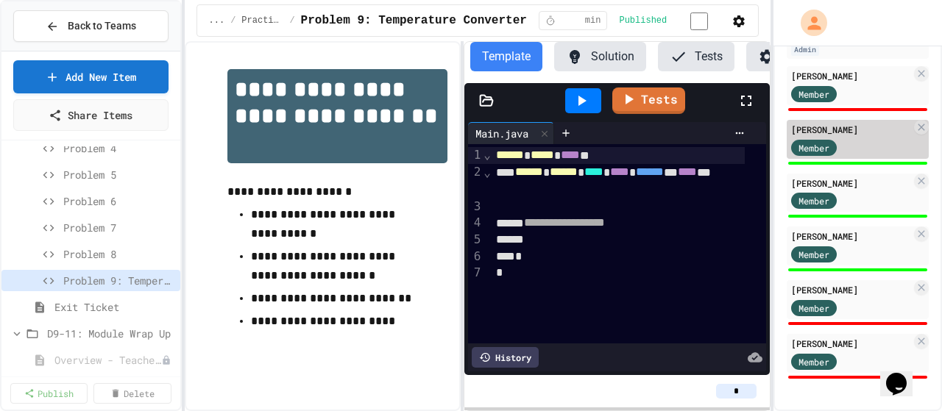
click at [846, 138] on div "Member" at bounding box center [828, 147] width 74 height 18
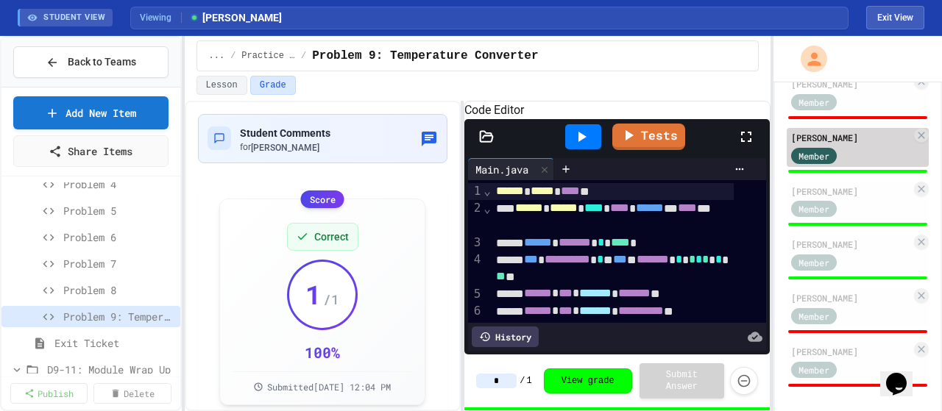
scroll to position [280, 0]
